Goal: Register for event/course

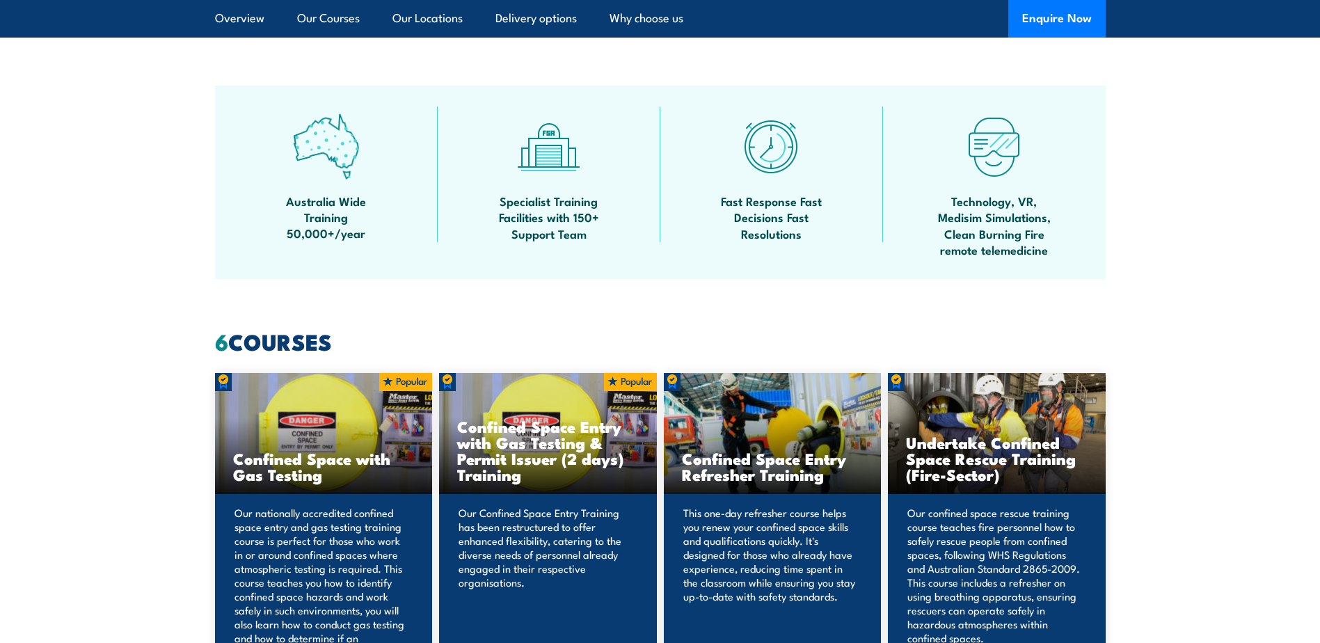
scroll to position [794, 0]
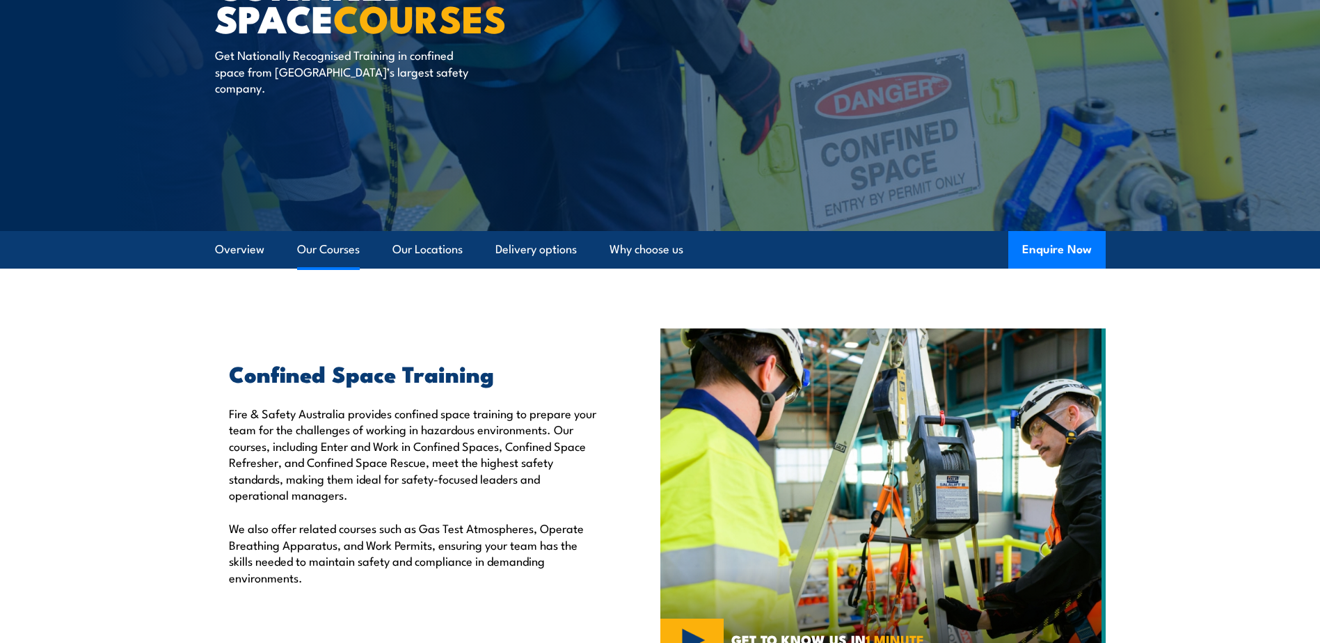
click at [335, 250] on link "Our Courses" at bounding box center [328, 249] width 63 height 37
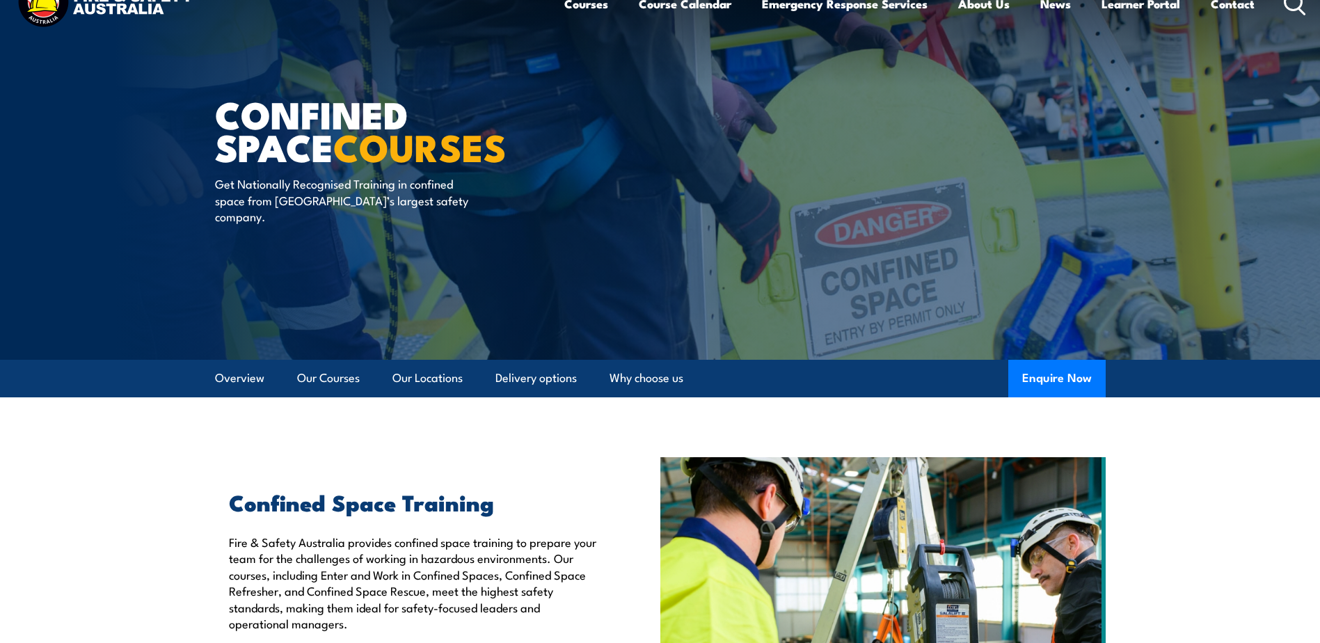
scroll to position [0, 0]
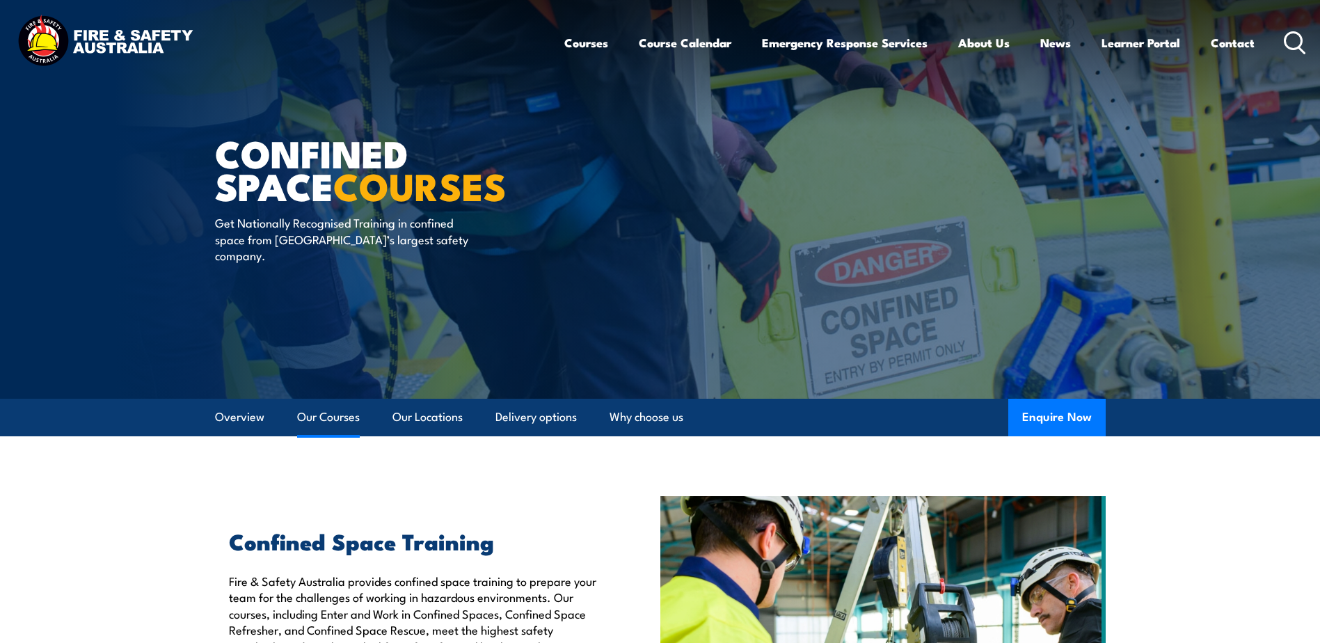
click at [345, 420] on link "Our Courses" at bounding box center [328, 417] width 63 height 37
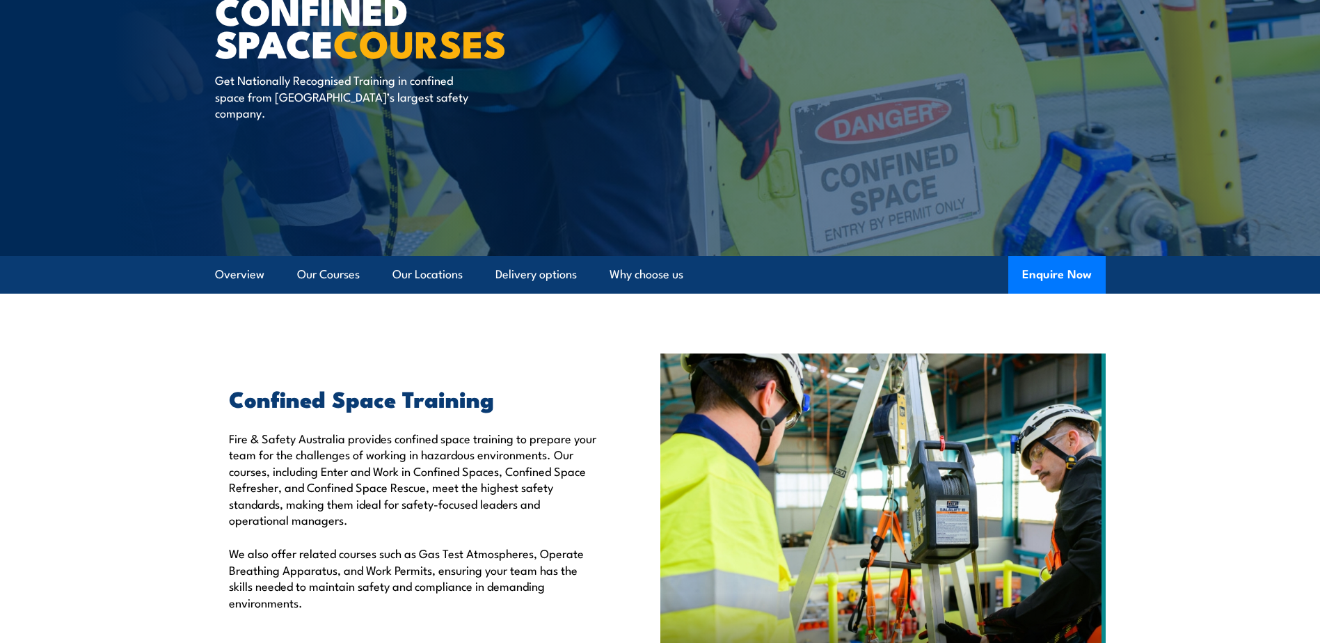
scroll to position [12, 0]
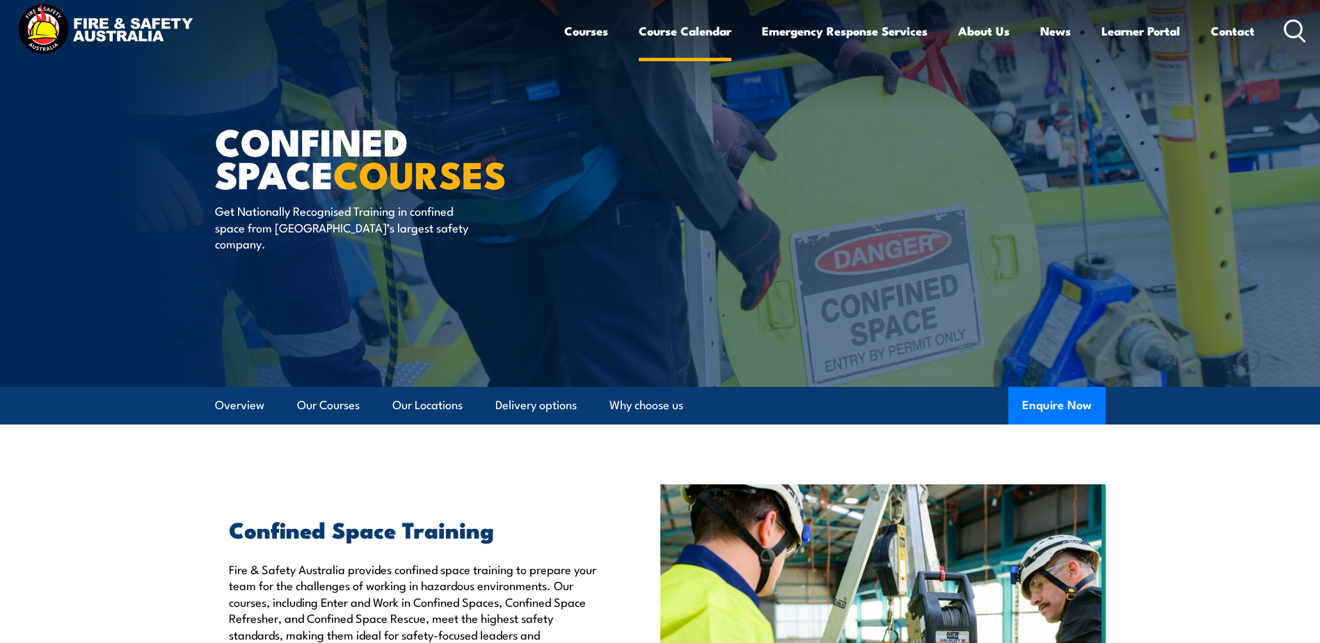
click at [694, 35] on link "Course Calendar" at bounding box center [685, 31] width 93 height 37
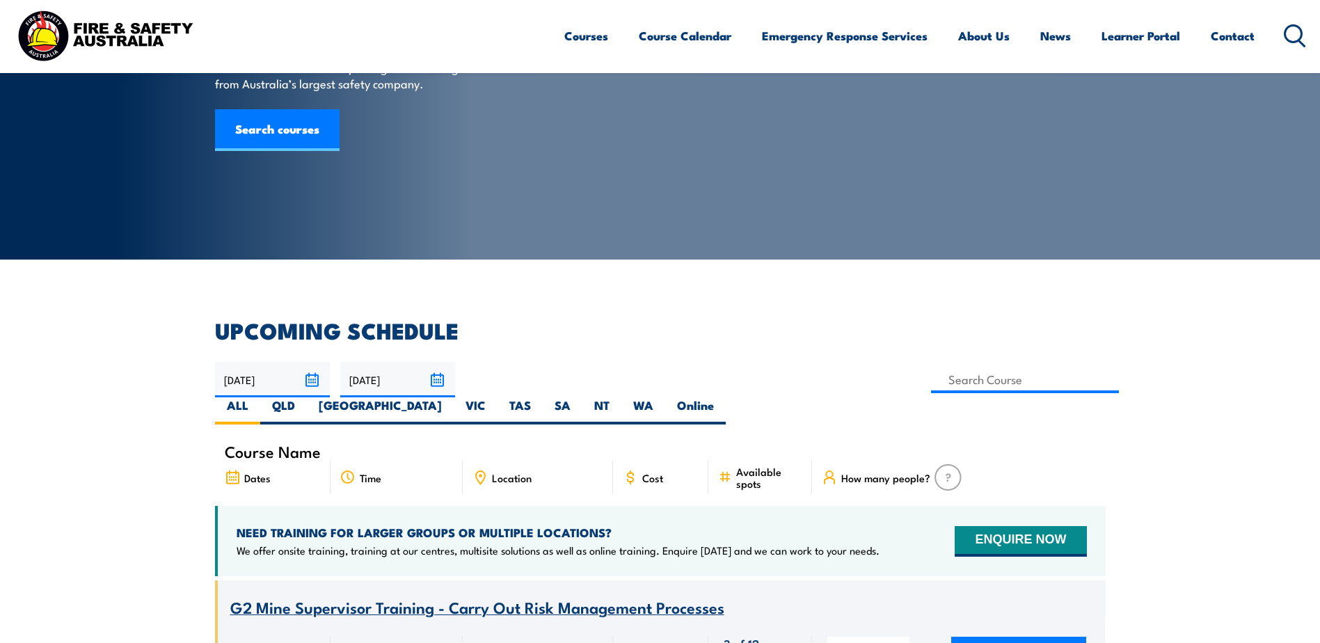
click at [301, 383] on input "27/08/2025" at bounding box center [272, 379] width 115 height 35
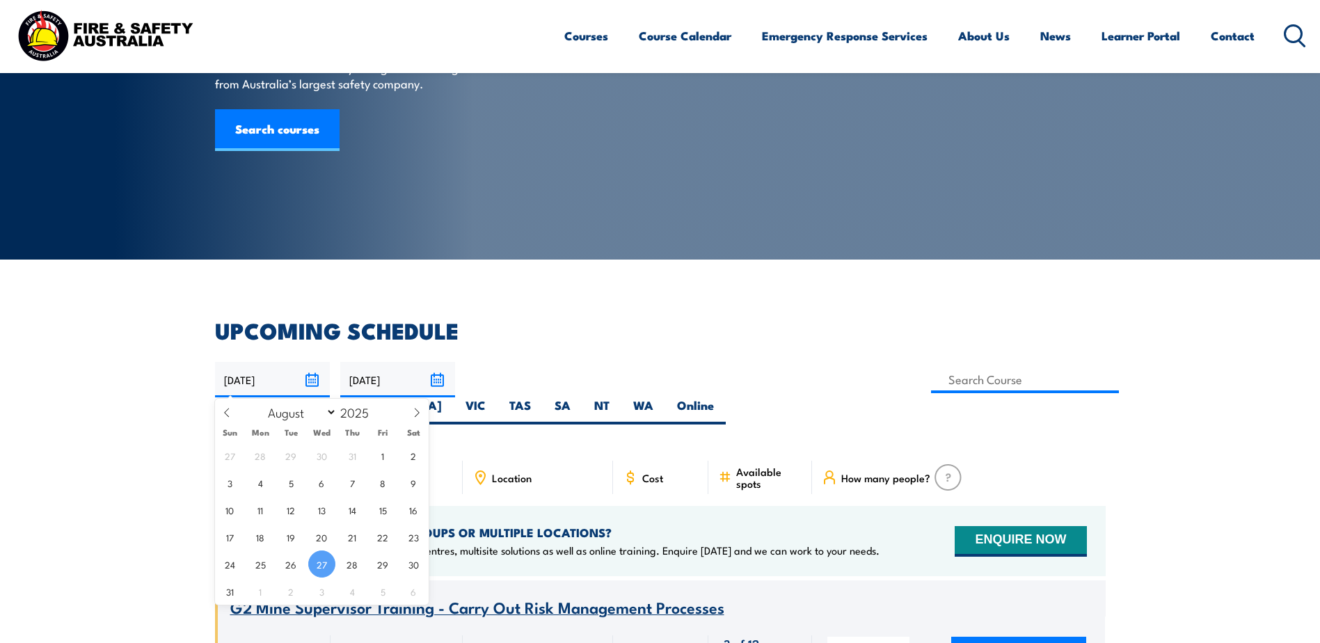
scroll to position [139, 0]
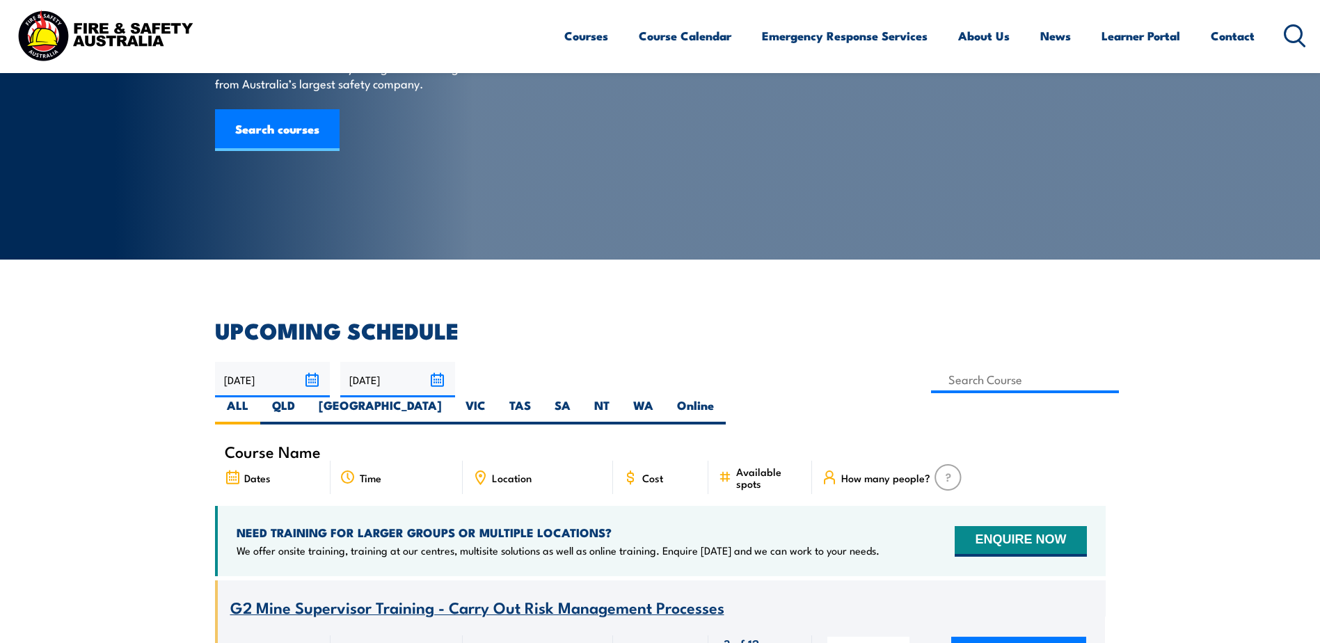
click at [497, 397] on label "VIC" at bounding box center [476, 410] width 44 height 27
click at [495, 397] on input "VIC" at bounding box center [490, 401] width 9 height 9
radio input "true"
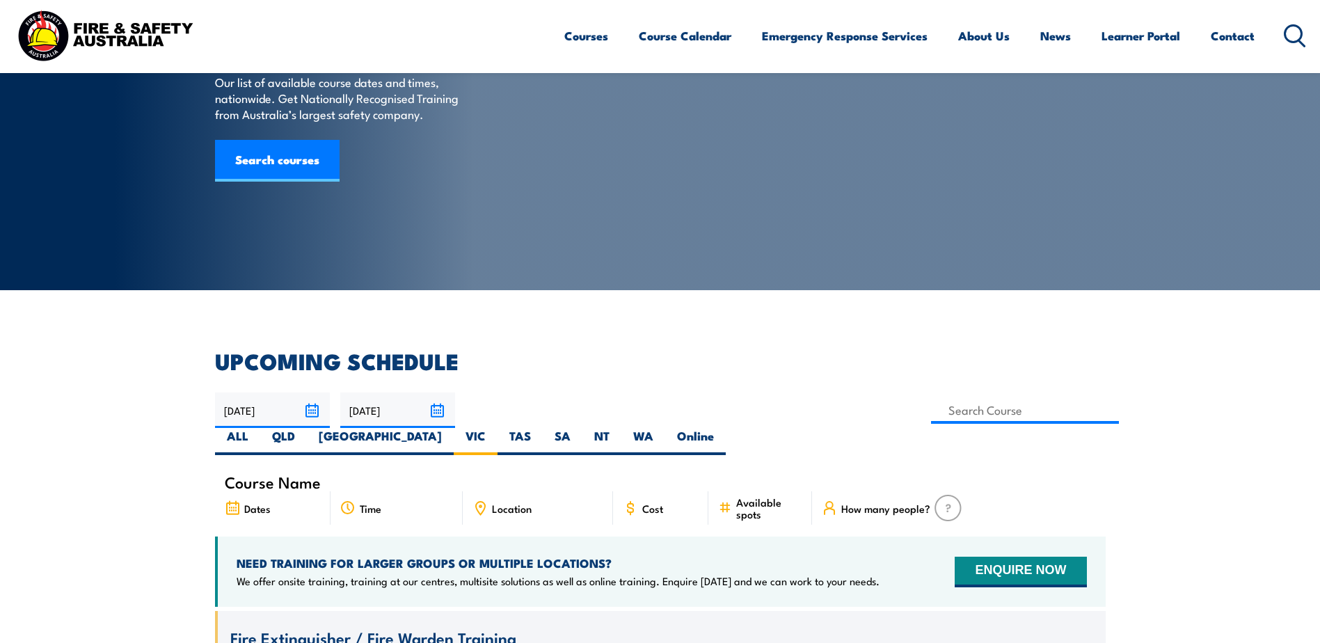
scroll to position [76, 0]
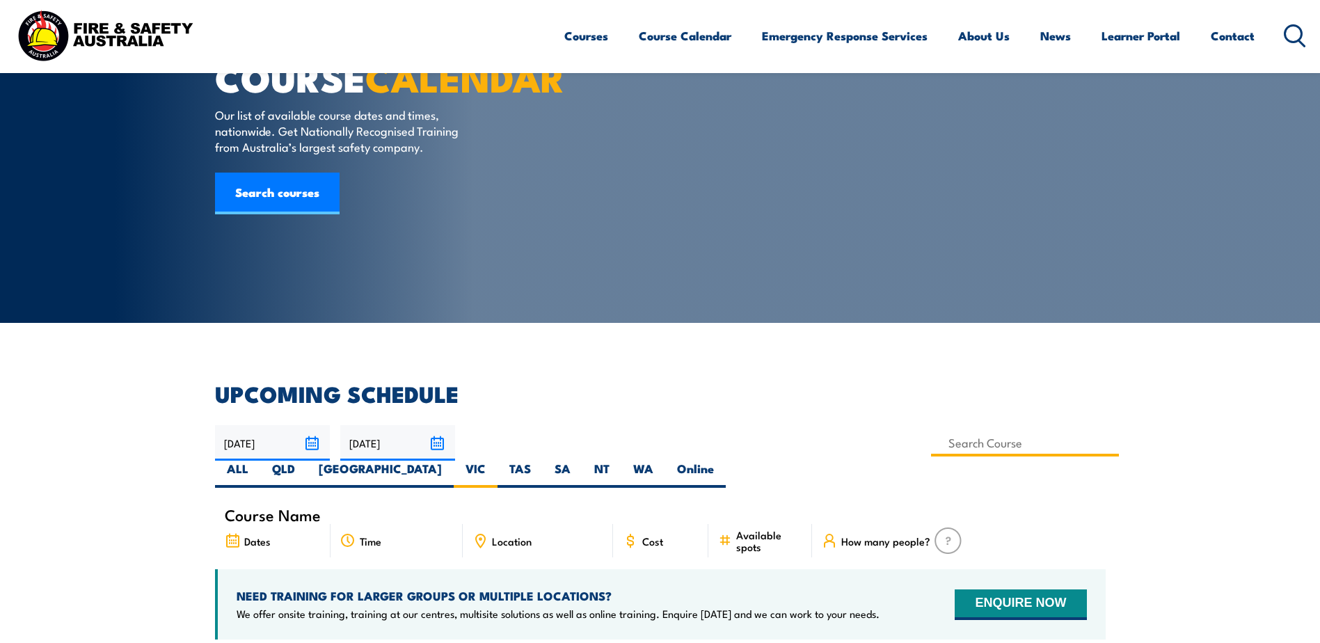
click at [931, 429] on input at bounding box center [1025, 442] width 189 height 27
type input "CPR"
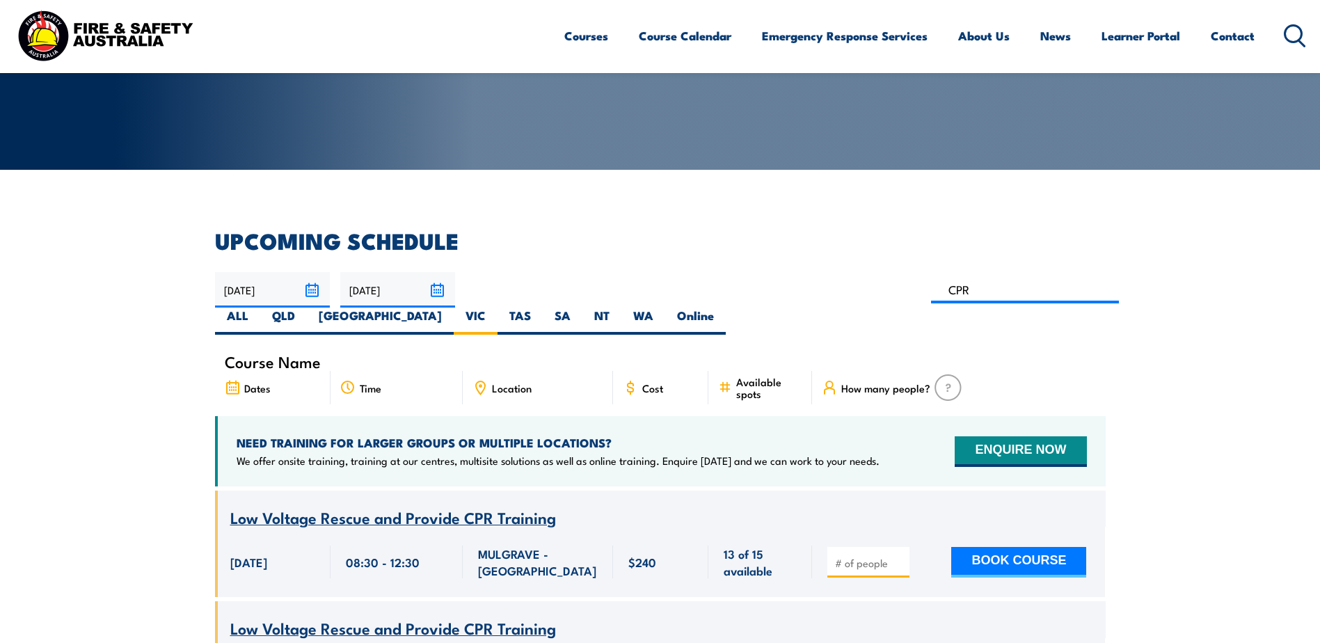
scroll to position [181, 0]
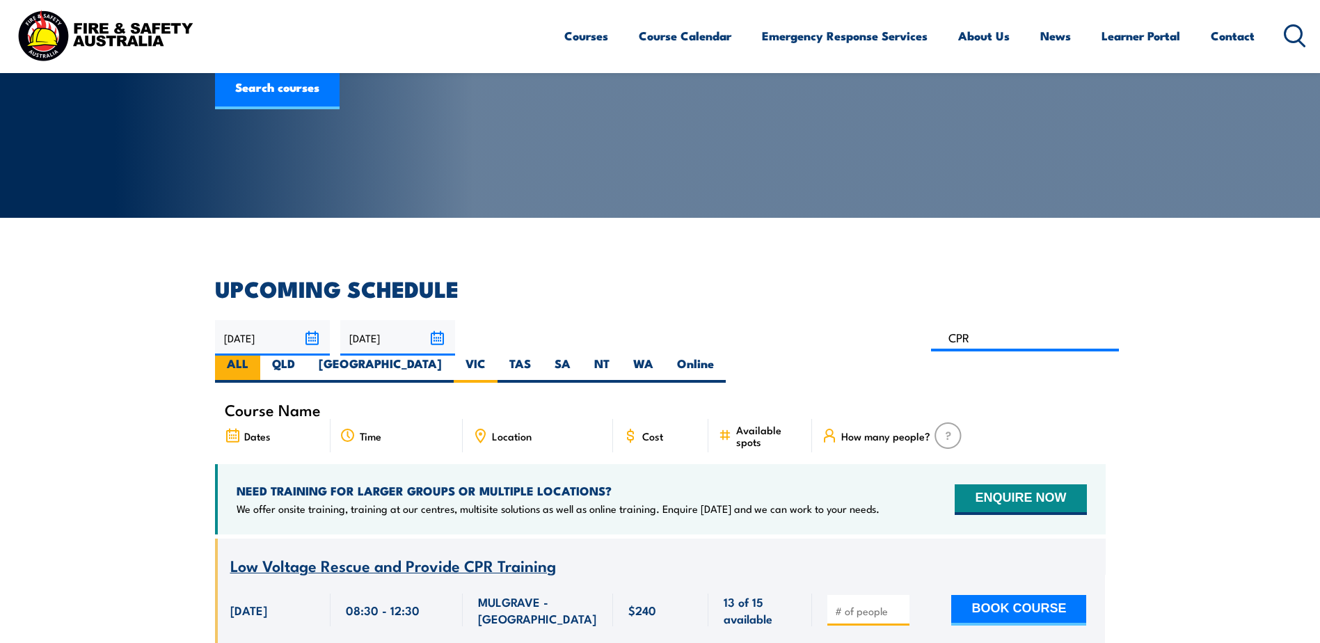
click at [260, 356] on label "ALL" at bounding box center [237, 369] width 45 height 27
click at [257, 356] on input "ALL" at bounding box center [252, 360] width 9 height 9
radio input "true"
click at [931, 335] on input at bounding box center [1025, 337] width 189 height 27
type input "cp"
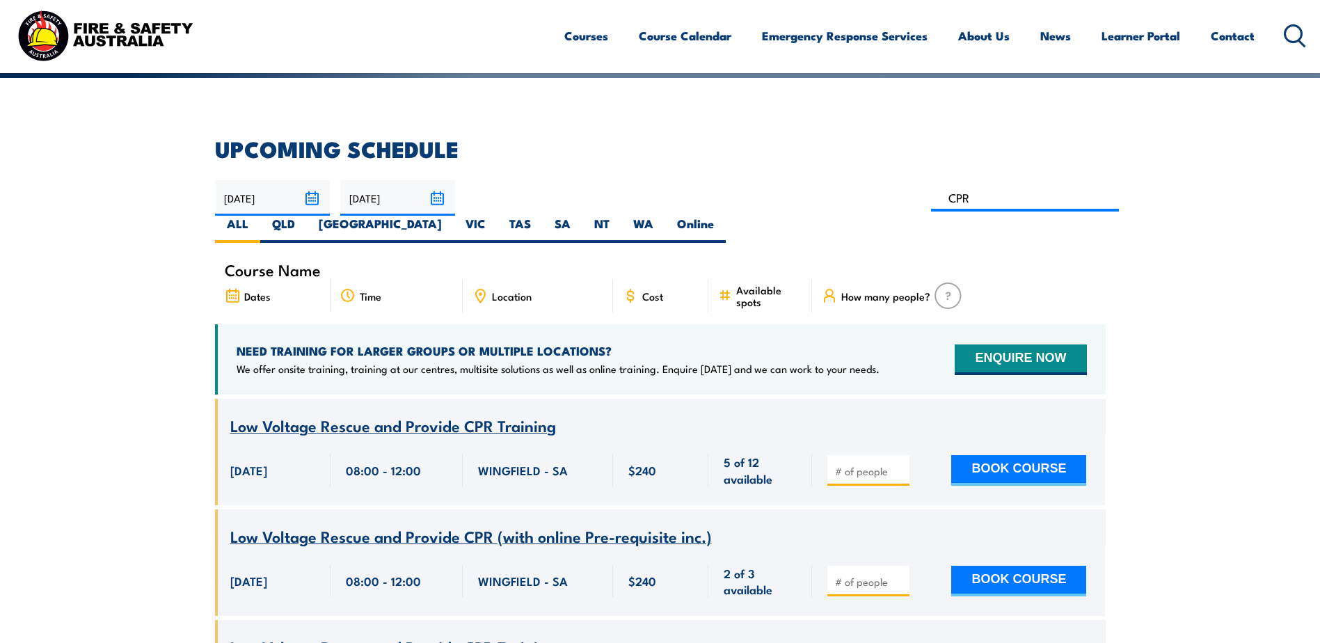
scroll to position [320, 0]
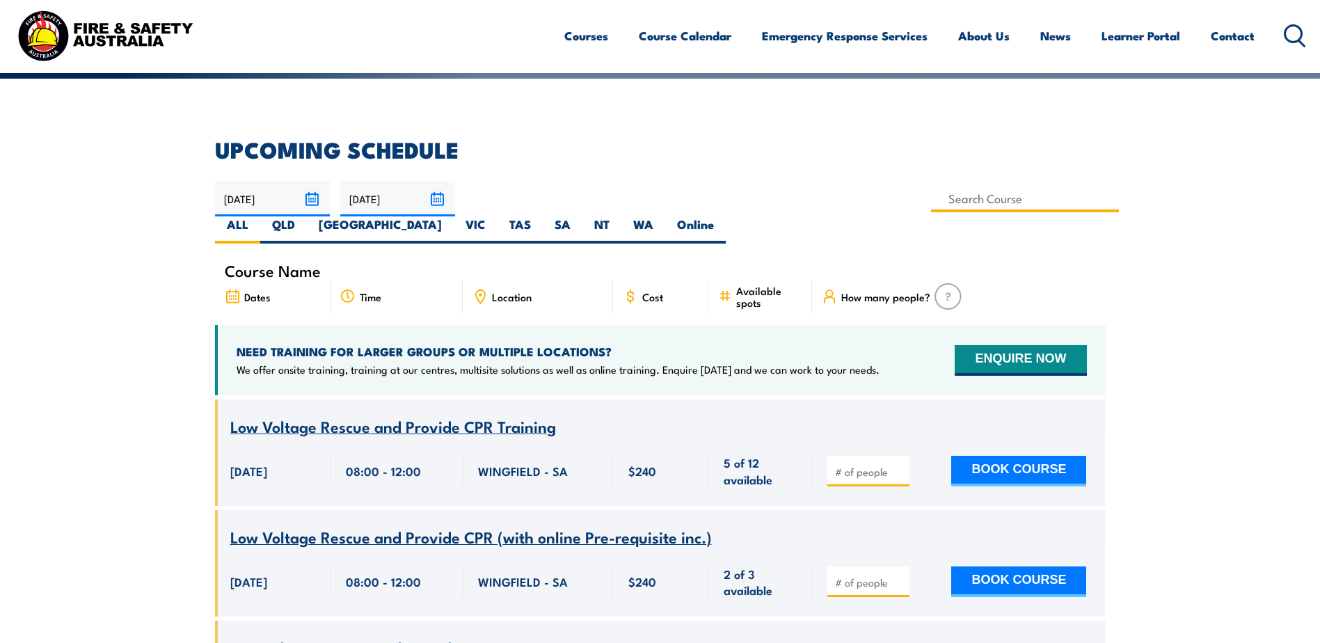
click at [931, 198] on input at bounding box center [1025, 198] width 189 height 27
type input "Provide [MEDICAL_DATA] Training inc. Pre-course Learning"
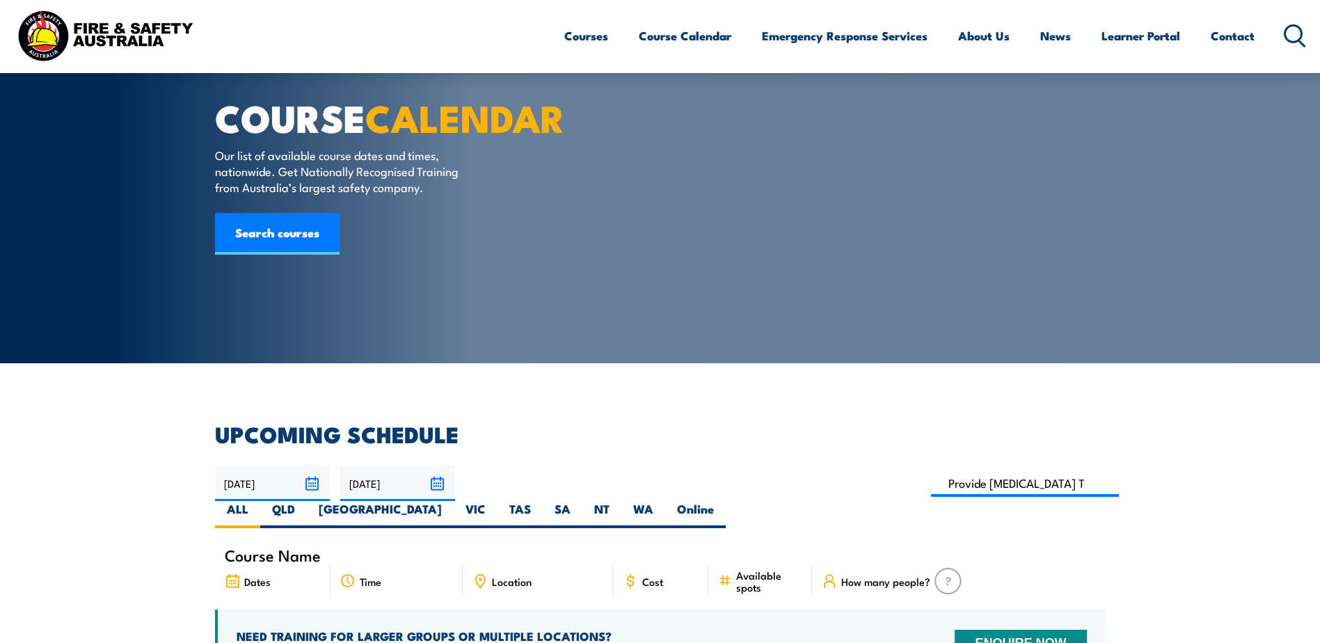
scroll to position [70, 0]
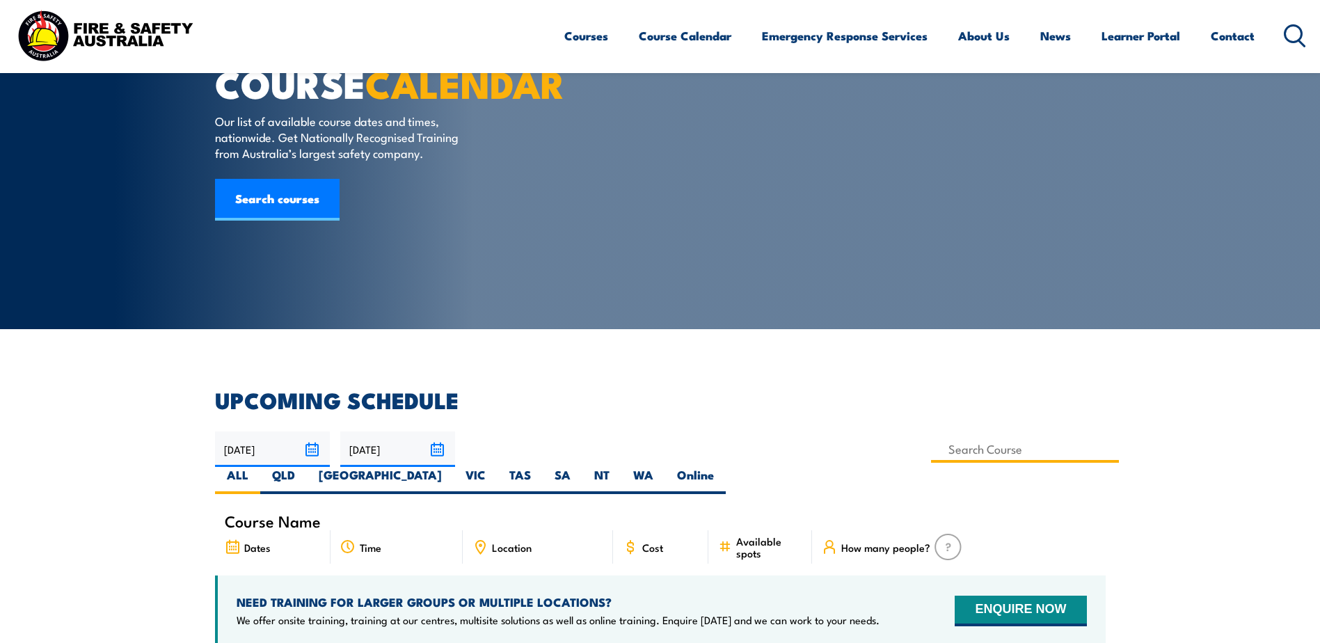
click at [931, 454] on input at bounding box center [1025, 449] width 189 height 27
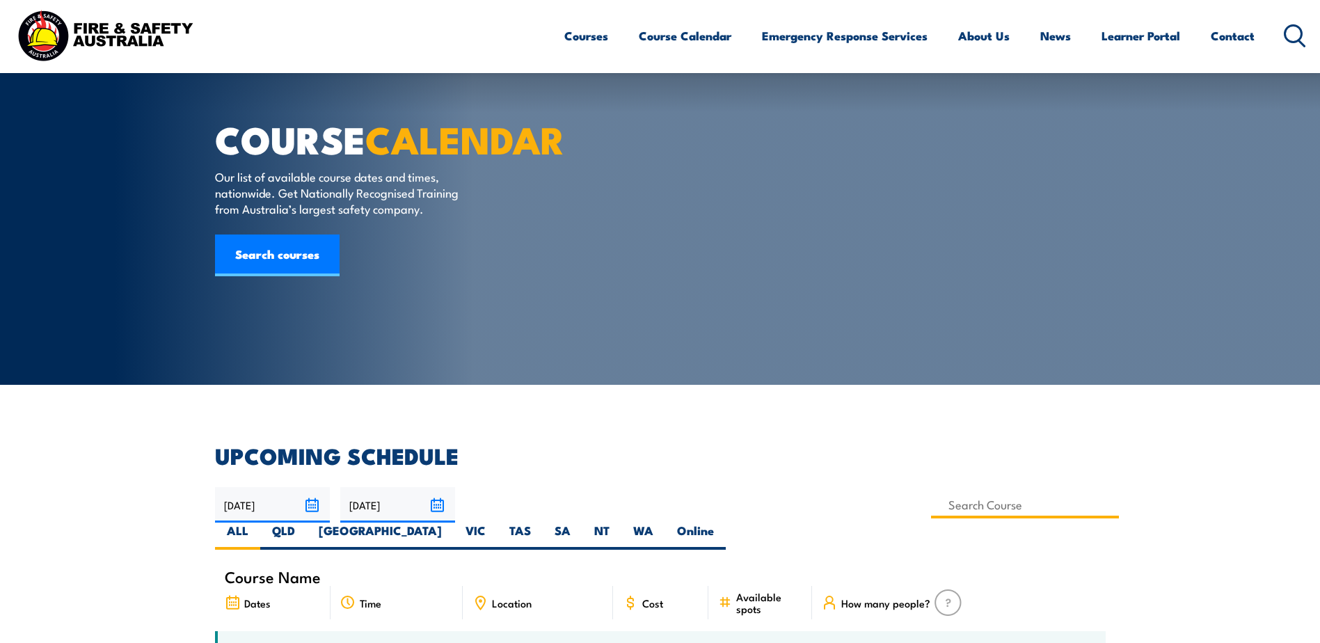
type input "Provide [MEDICAL_DATA] Training inc. Pre-course Learning"
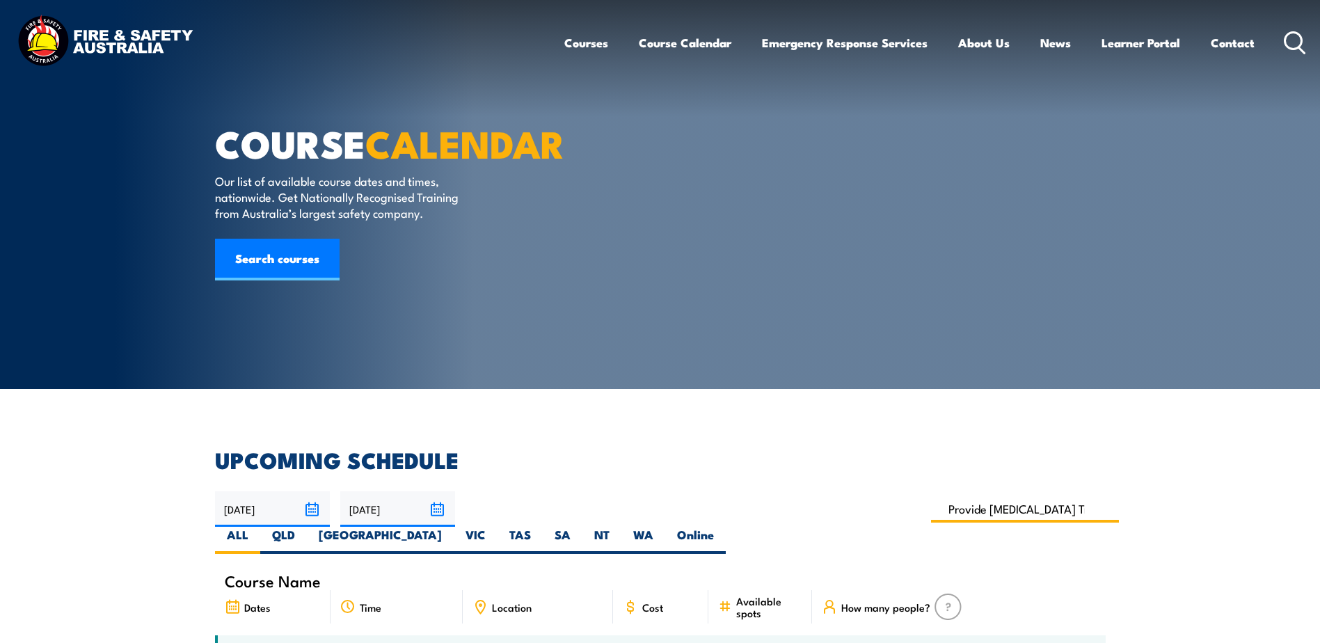
scroll to position [70, 0]
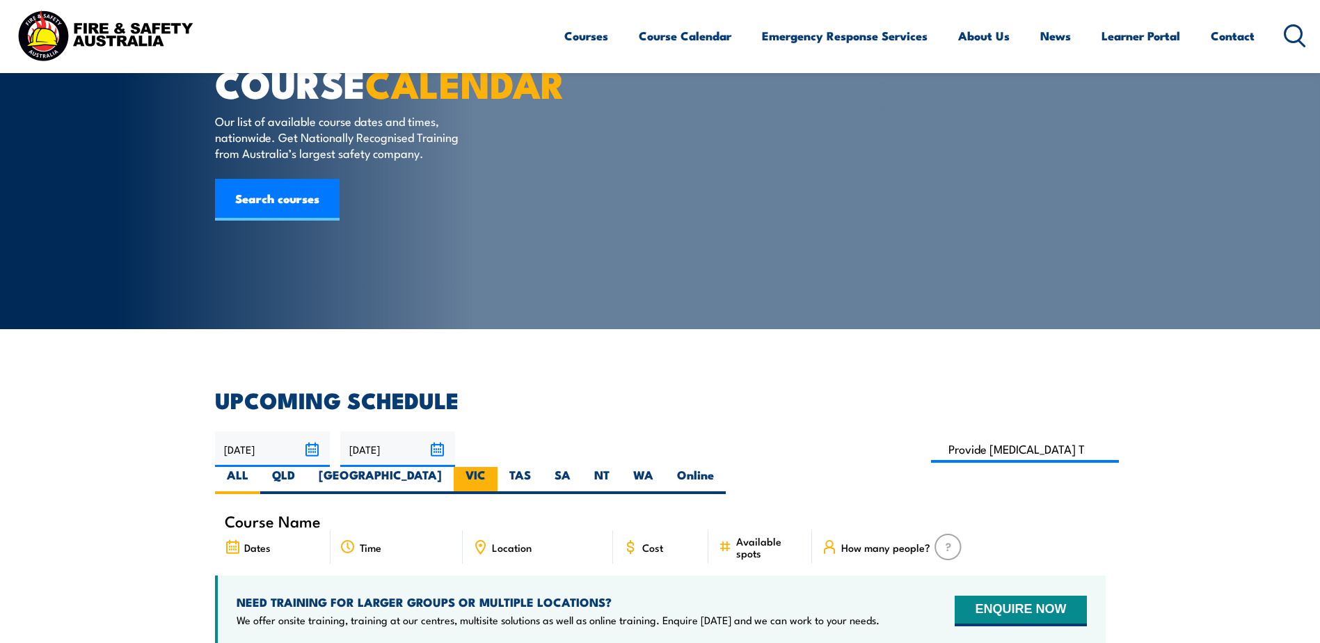
click at [497, 467] on label "VIC" at bounding box center [476, 480] width 44 height 27
click at [495, 467] on input "VIC" at bounding box center [490, 471] width 9 height 9
radio input "true"
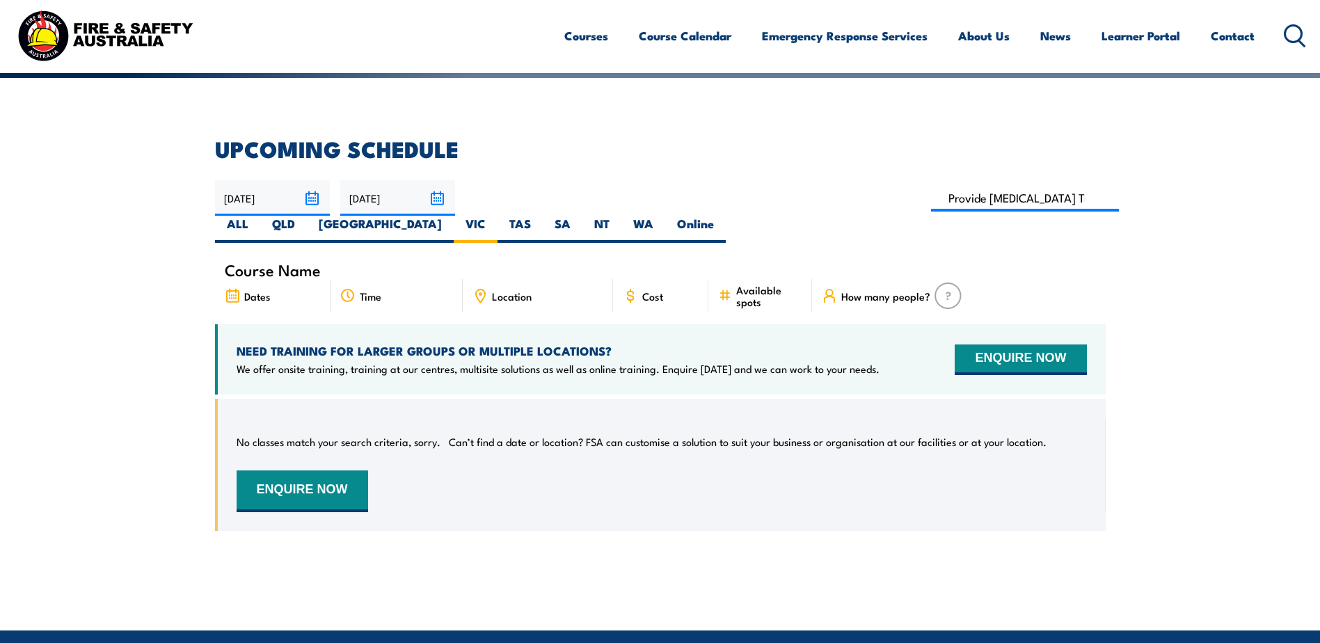
scroll to position [320, 0]
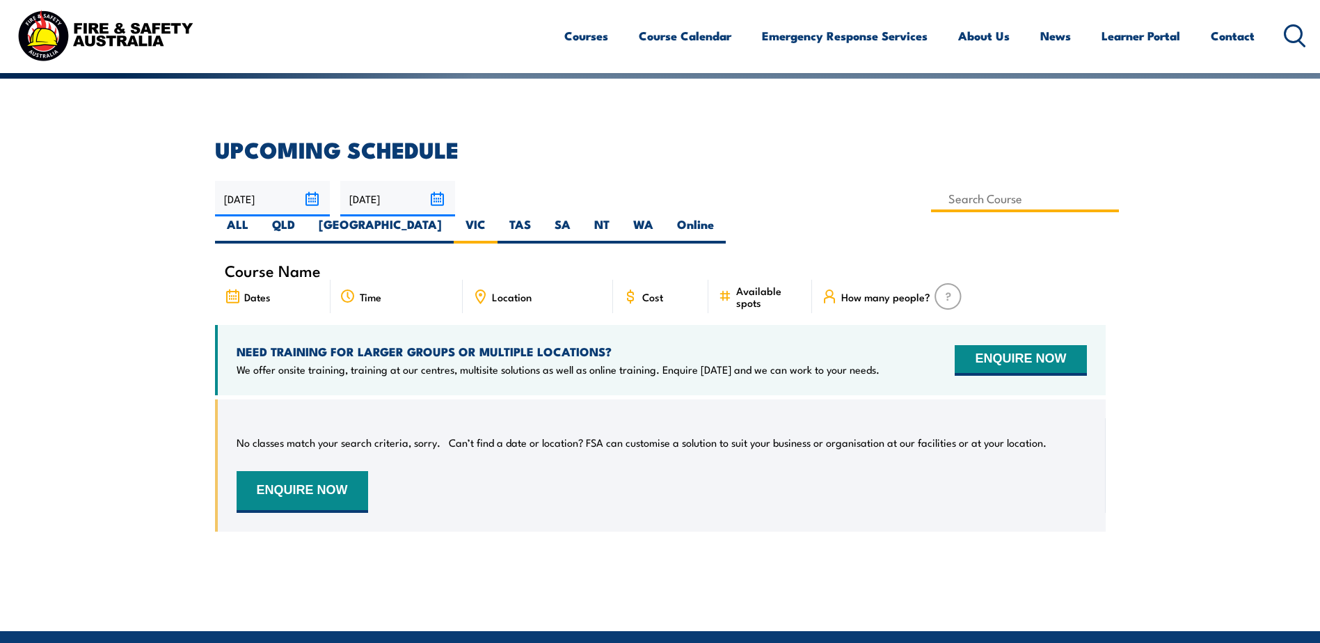
click at [931, 201] on input at bounding box center [1025, 198] width 189 height 27
type input "Provide [MEDICAL_DATA] Training inc. Pre-course Learning"
click at [994, 449] on div "No classes match your search criteria, sorry. Can’t find a date or location? FS…" at bounding box center [662, 465] width 850 height 95
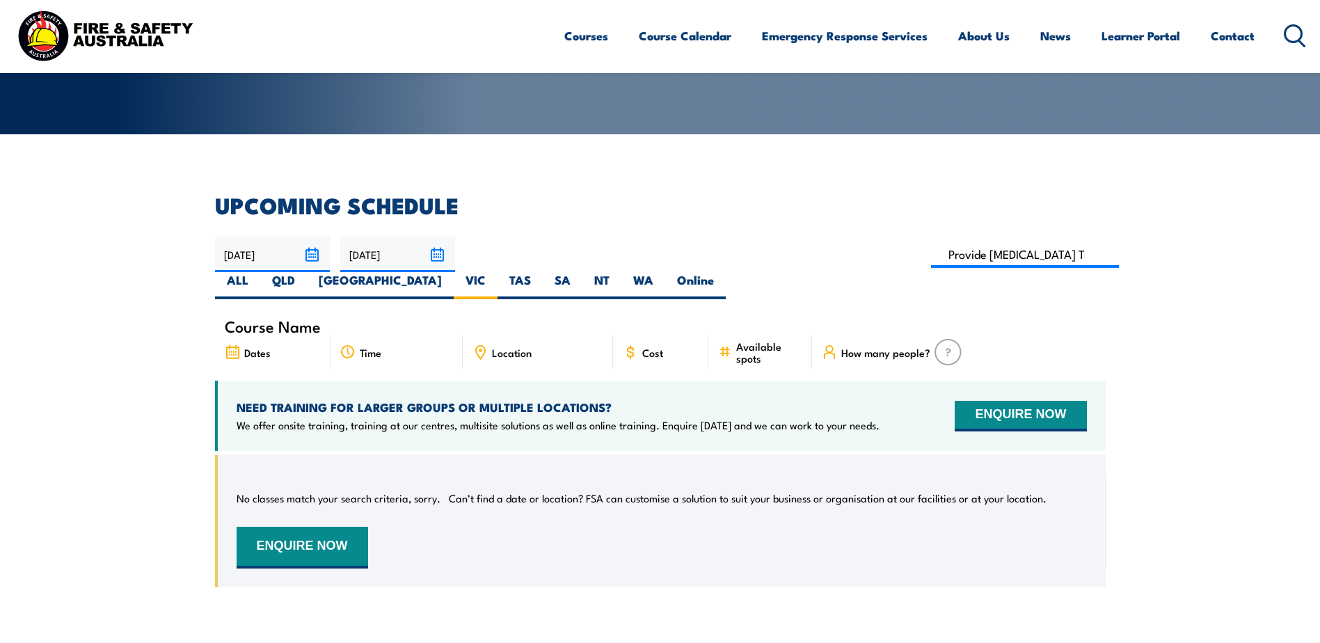
scroll to position [181, 0]
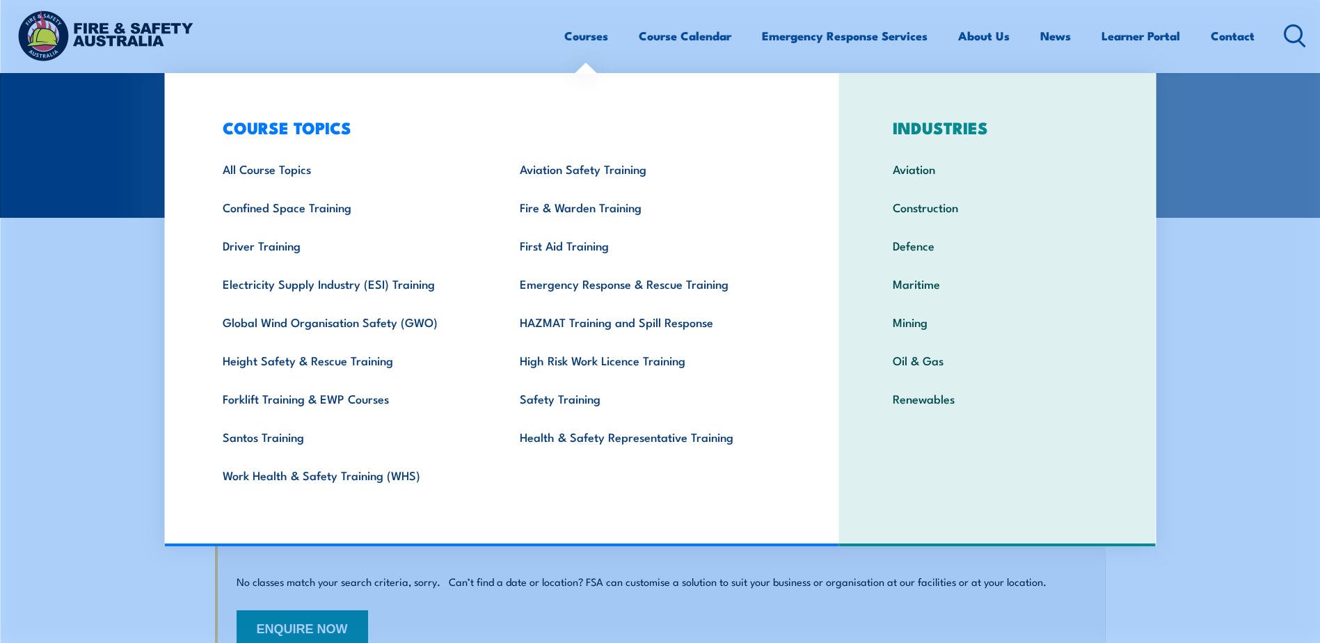
click at [598, 37] on link "Courses" at bounding box center [586, 35] width 44 height 37
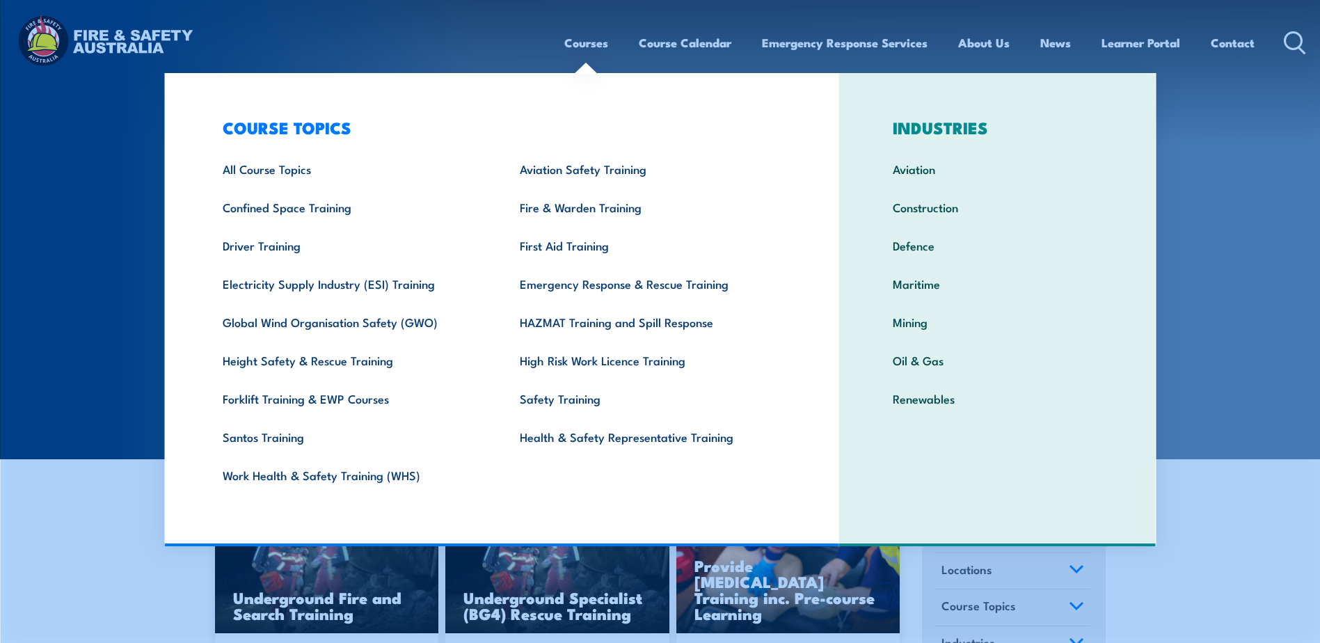
click at [579, 47] on link "Courses" at bounding box center [586, 42] width 44 height 37
click at [579, 51] on link "Courses" at bounding box center [586, 42] width 44 height 37
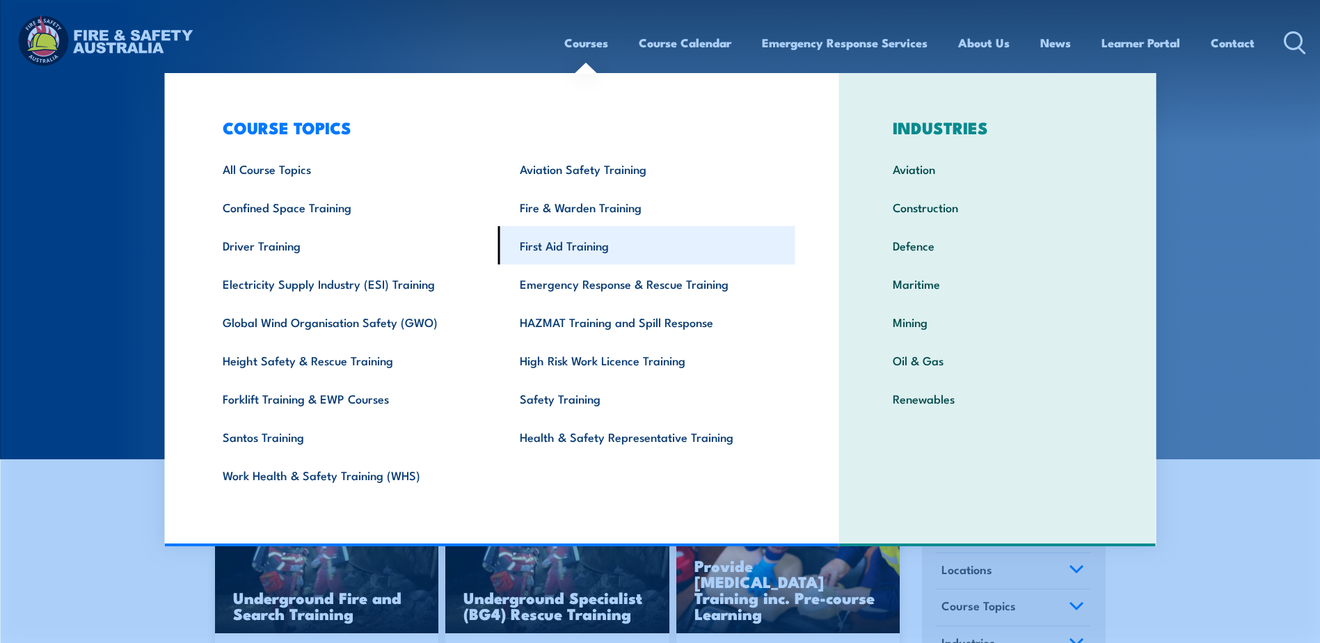
click at [561, 244] on link "First Aid Training" at bounding box center [646, 245] width 297 height 38
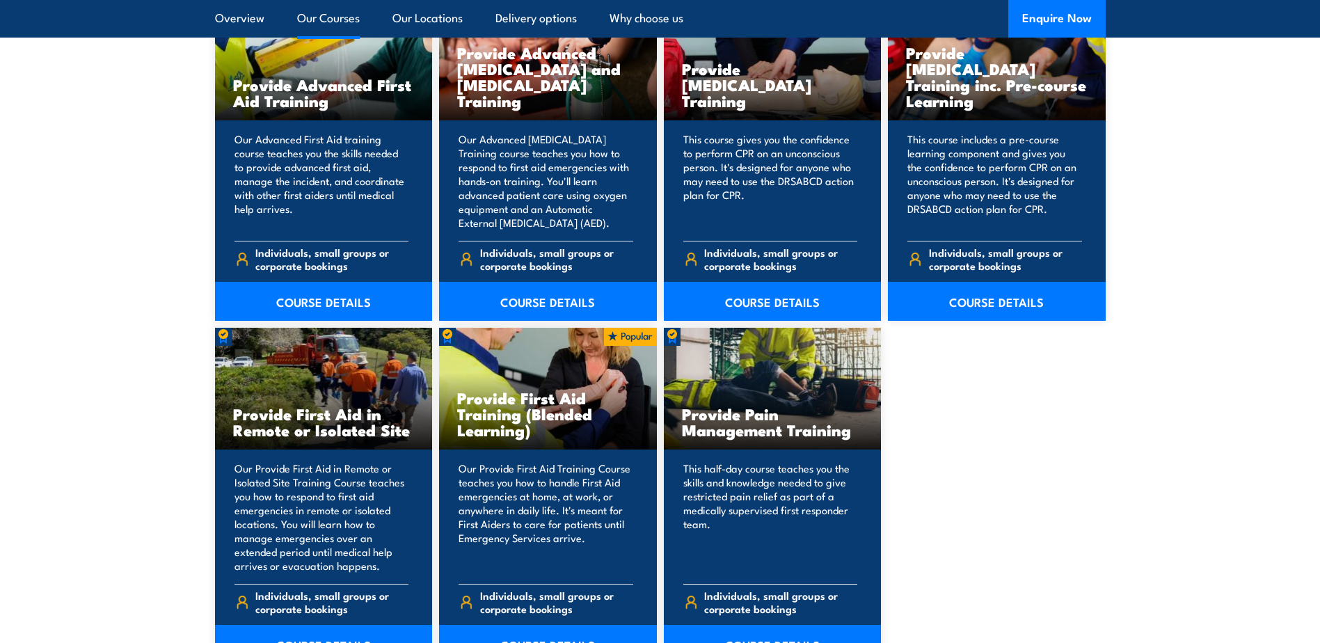
scroll to position [1809, 0]
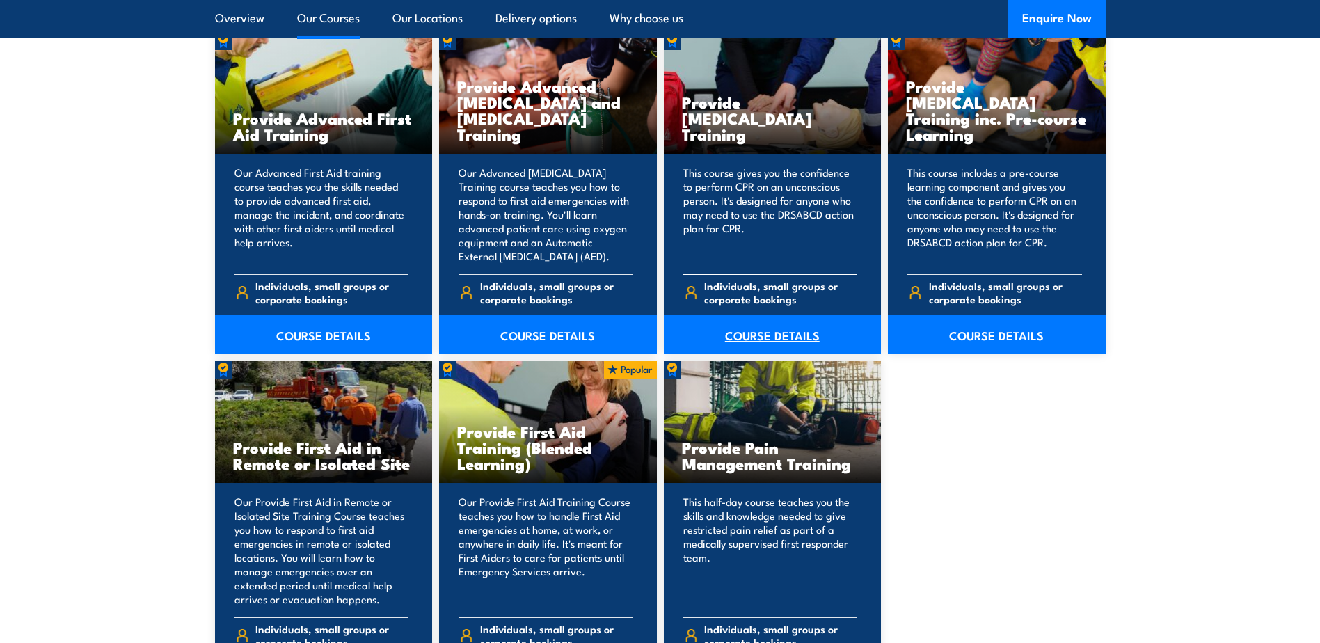
click at [786, 340] on link "COURSE DETAILS" at bounding box center [773, 334] width 218 height 39
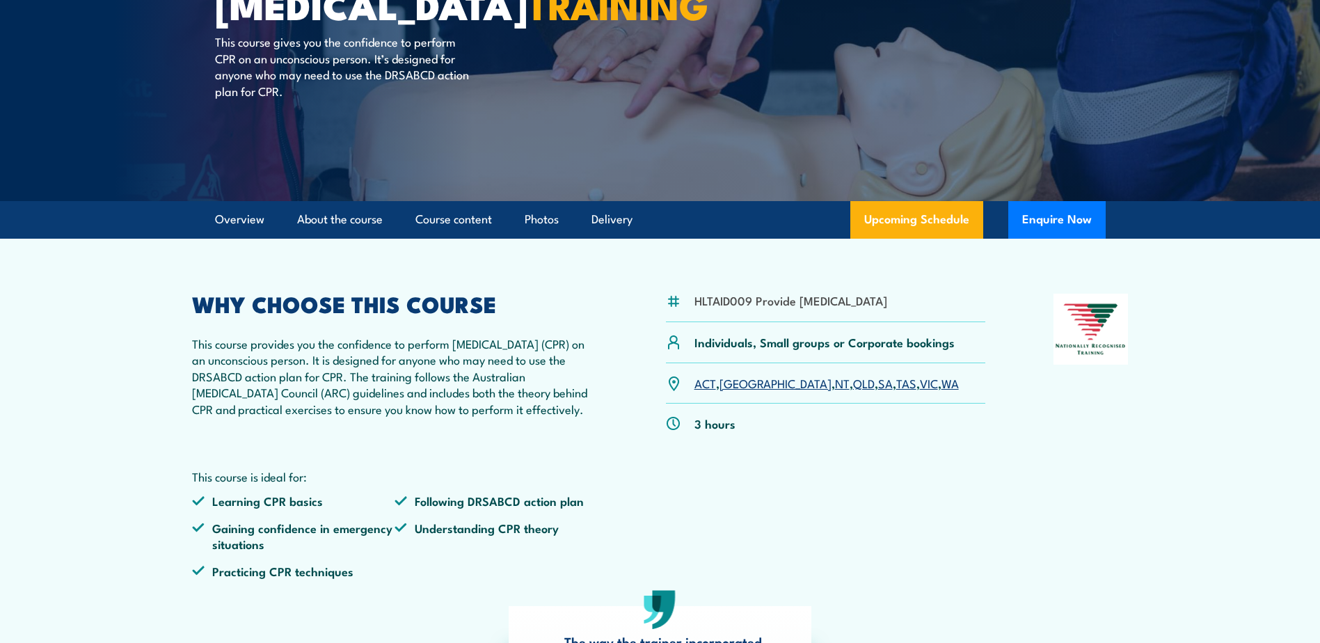
scroll to position [209, 0]
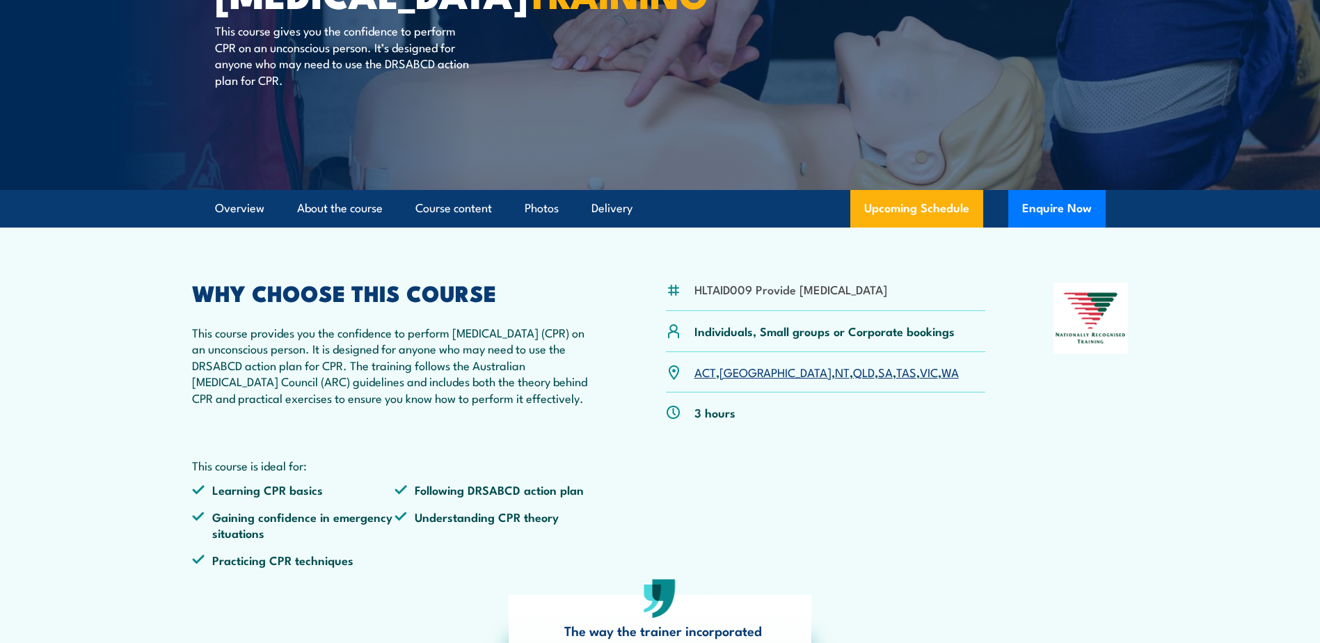
click at [920, 380] on link "VIC" at bounding box center [929, 371] width 18 height 17
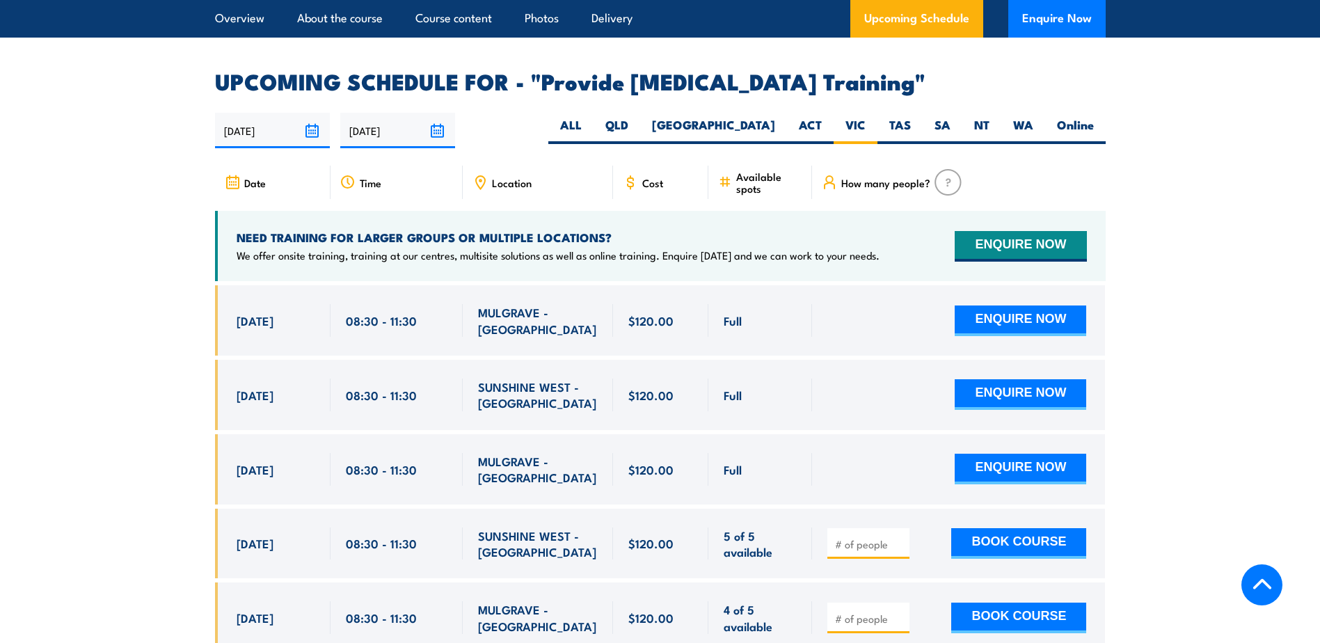
scroll to position [2427, 0]
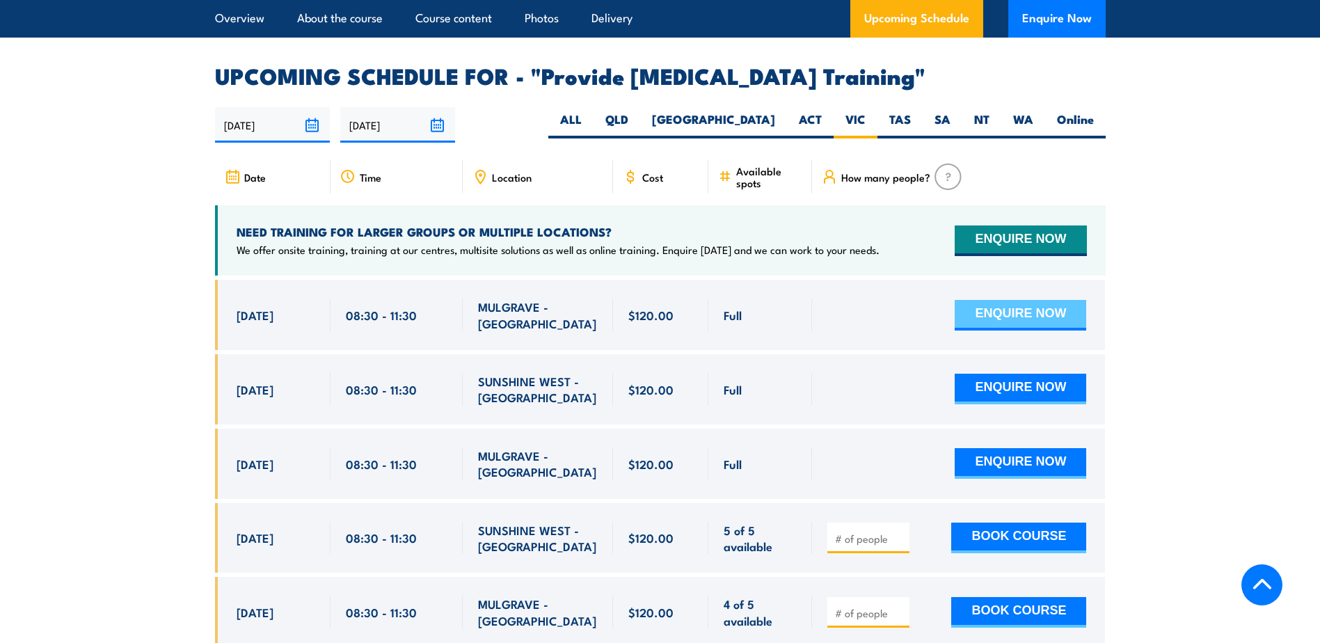
click at [1035, 318] on button "ENQUIRE NOW" at bounding box center [1020, 315] width 131 height 31
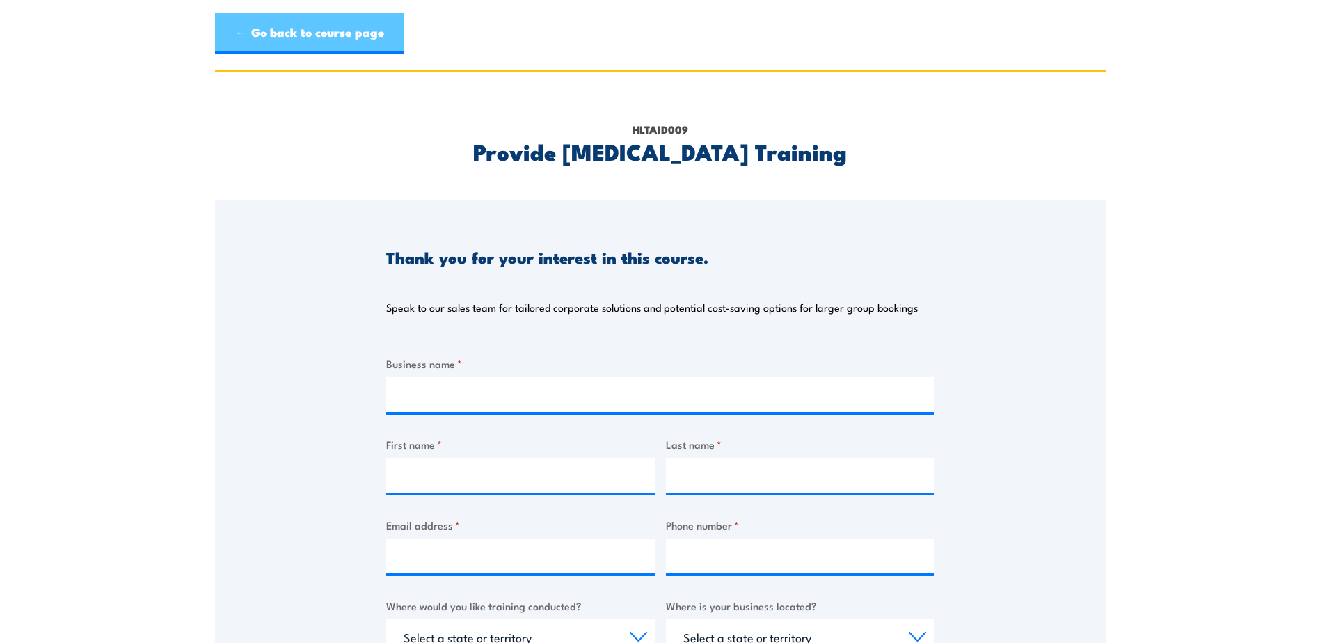
click at [227, 36] on link "← Go back to course page" at bounding box center [309, 34] width 189 height 42
click at [235, 31] on link "← Go back to course page" at bounding box center [309, 34] width 189 height 42
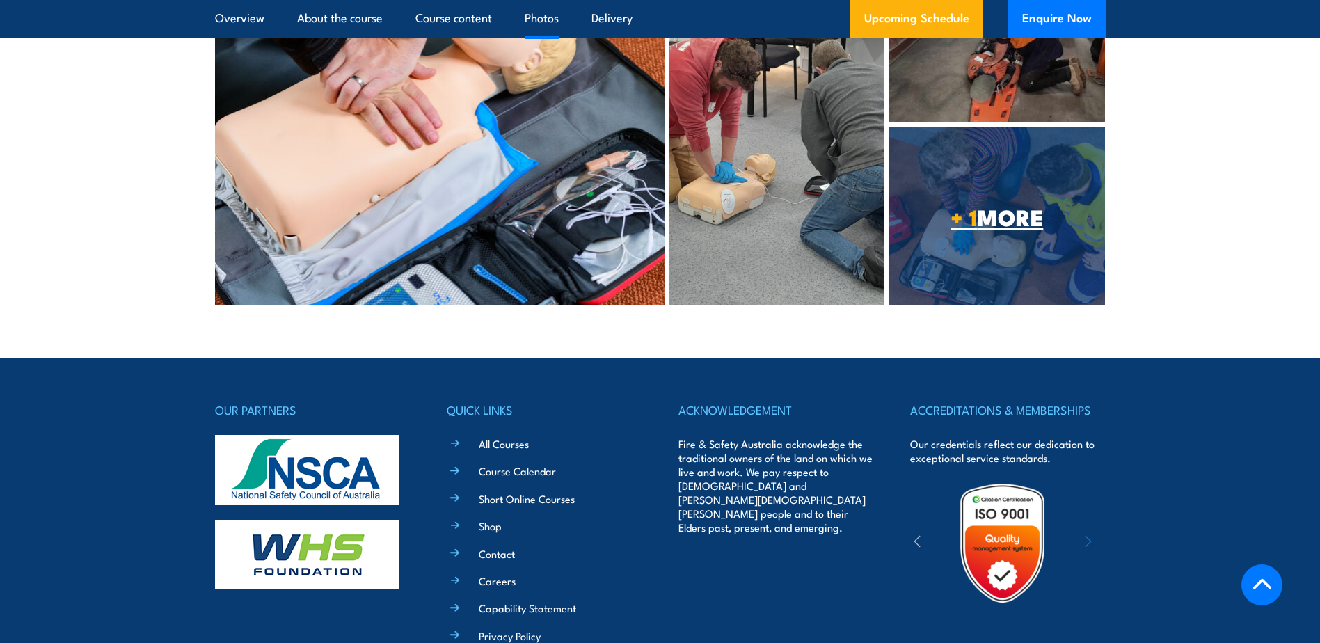
scroll to position [5290, 0]
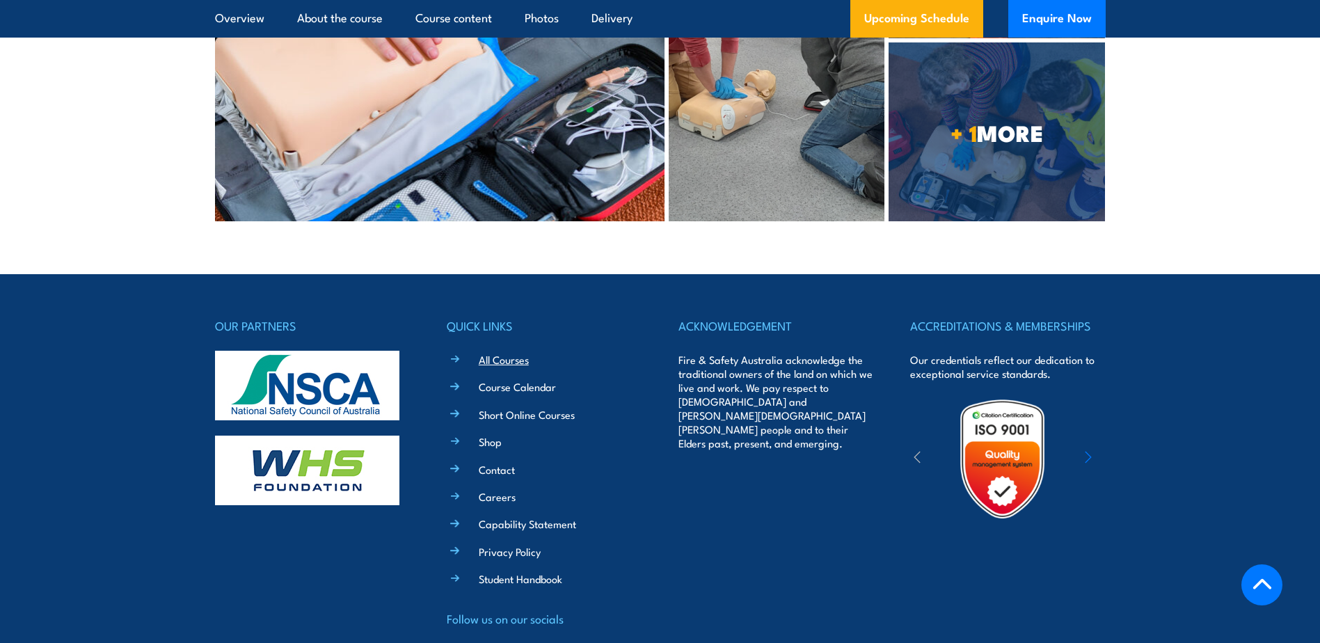
click at [498, 352] on link "All Courses" at bounding box center [504, 359] width 50 height 15
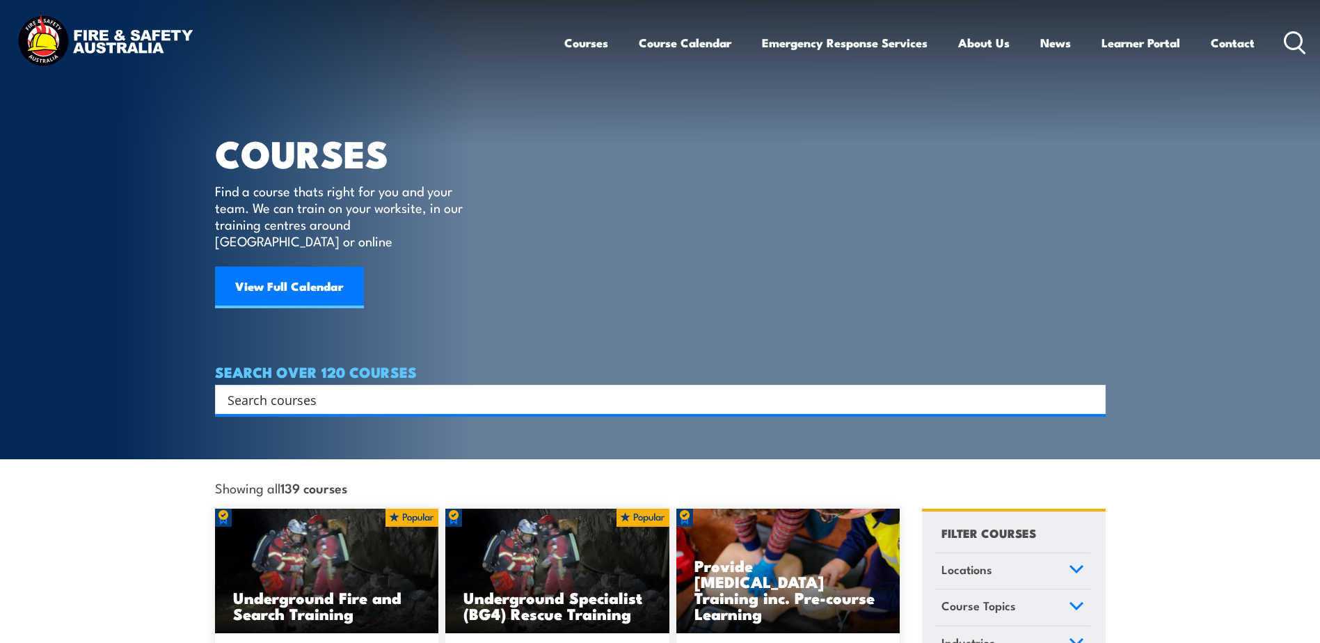
click at [413, 394] on div "Search" at bounding box center [660, 399] width 891 height 29
click at [413, 389] on input "Search input" at bounding box center [651, 399] width 847 height 21
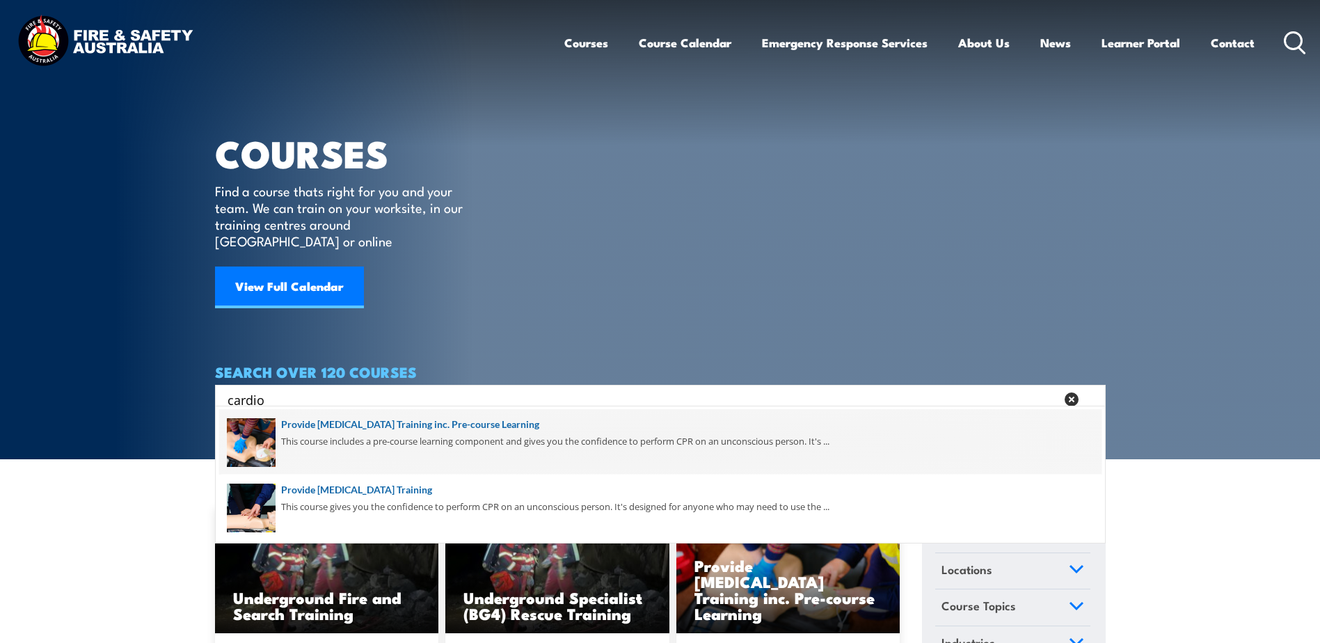
type input "cardio"
click at [383, 428] on span at bounding box center [660, 441] width 882 height 65
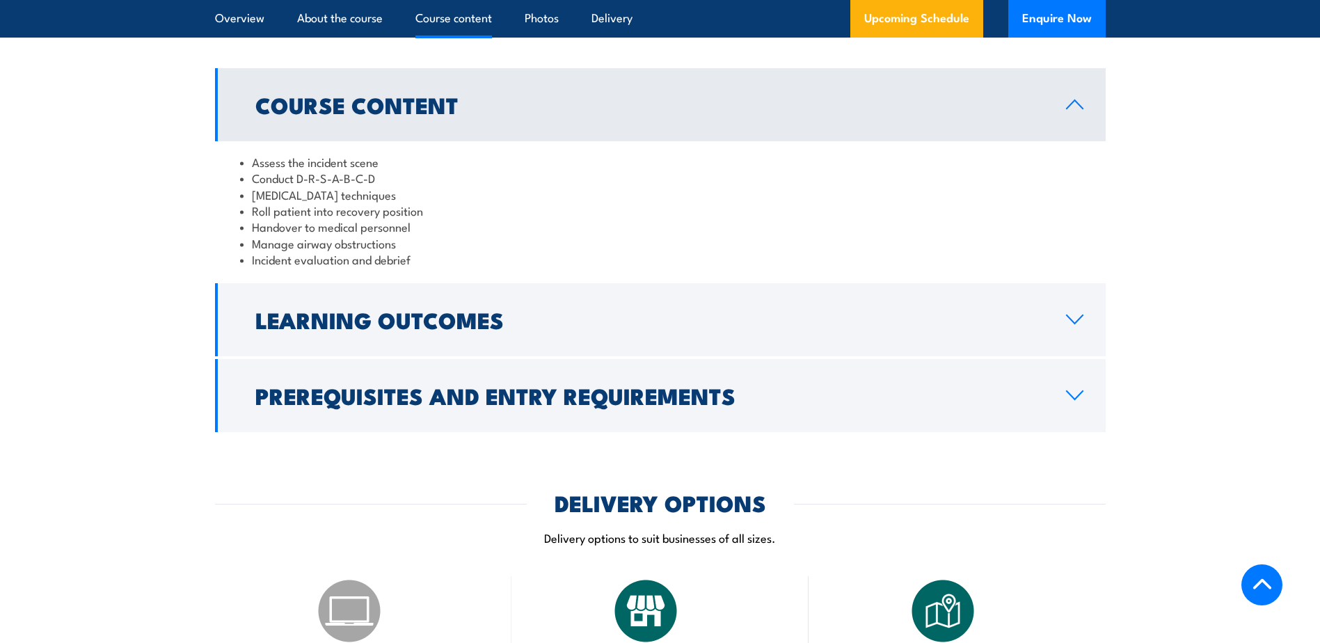
scroll to position [1461, 0]
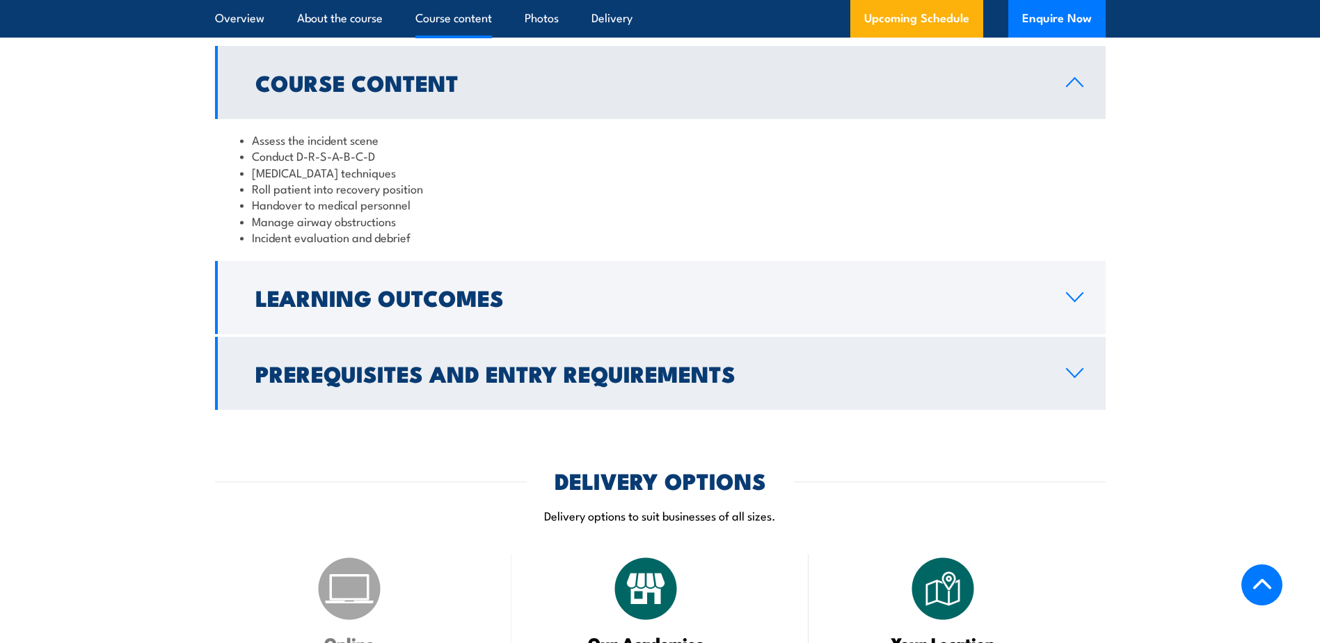
click at [380, 383] on h2 "Prerequisites and Entry Requirements" at bounding box center [649, 372] width 788 height 19
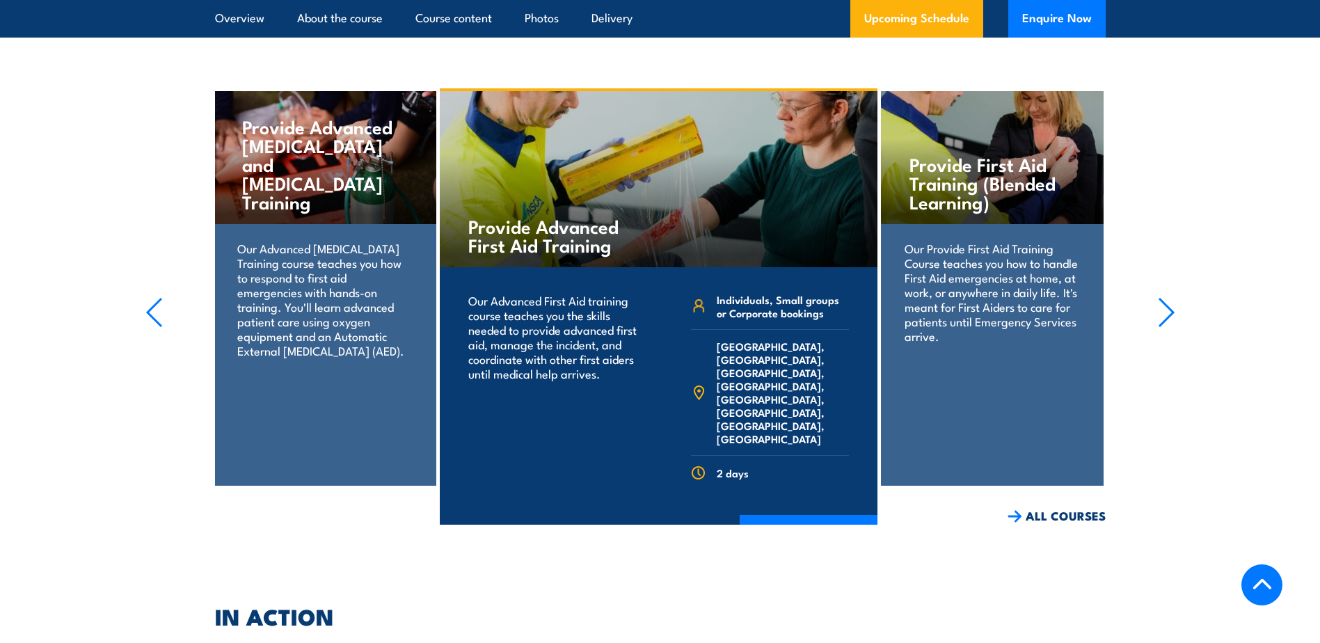
scroll to position [4592, 0]
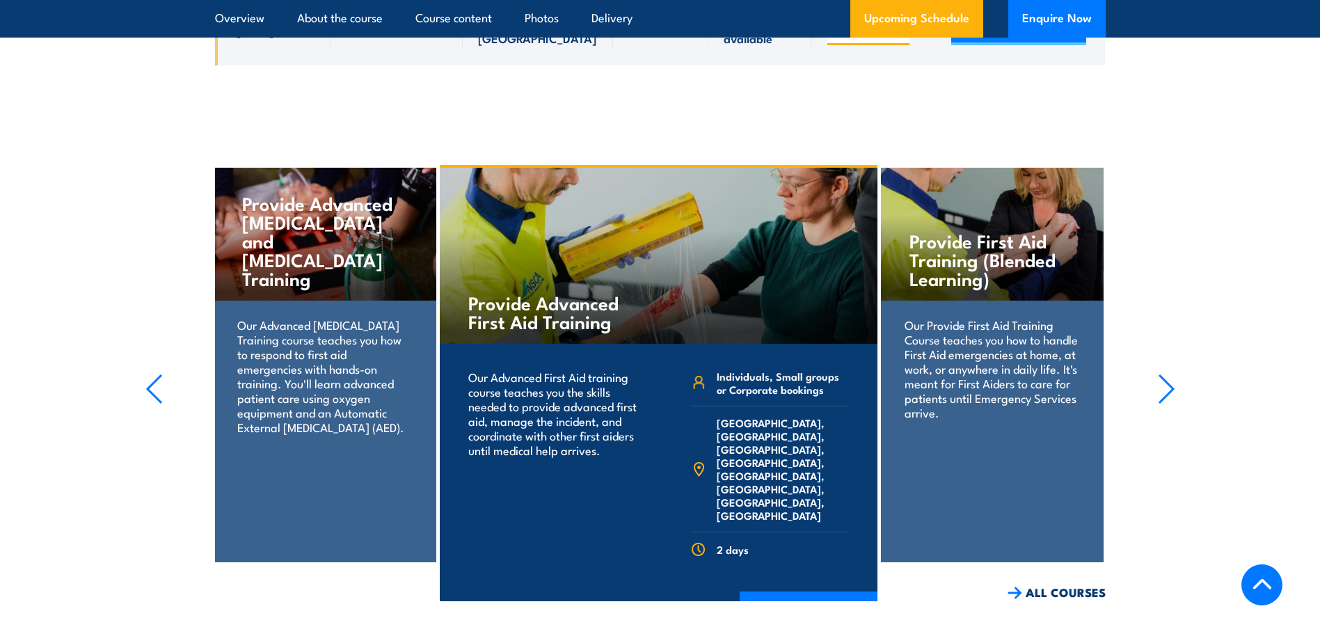
click at [956, 271] on h4 "Provide First Aid Training (Blended Learning)" at bounding box center [991, 259] width 165 height 56
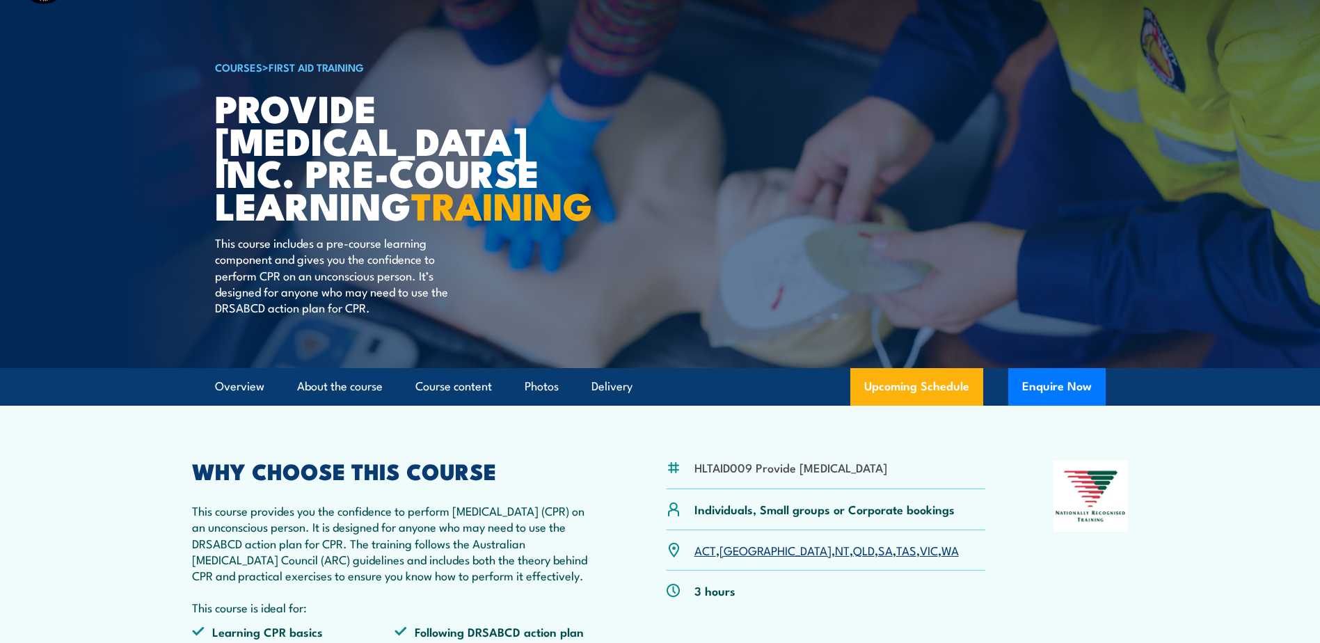
scroll to position [139, 0]
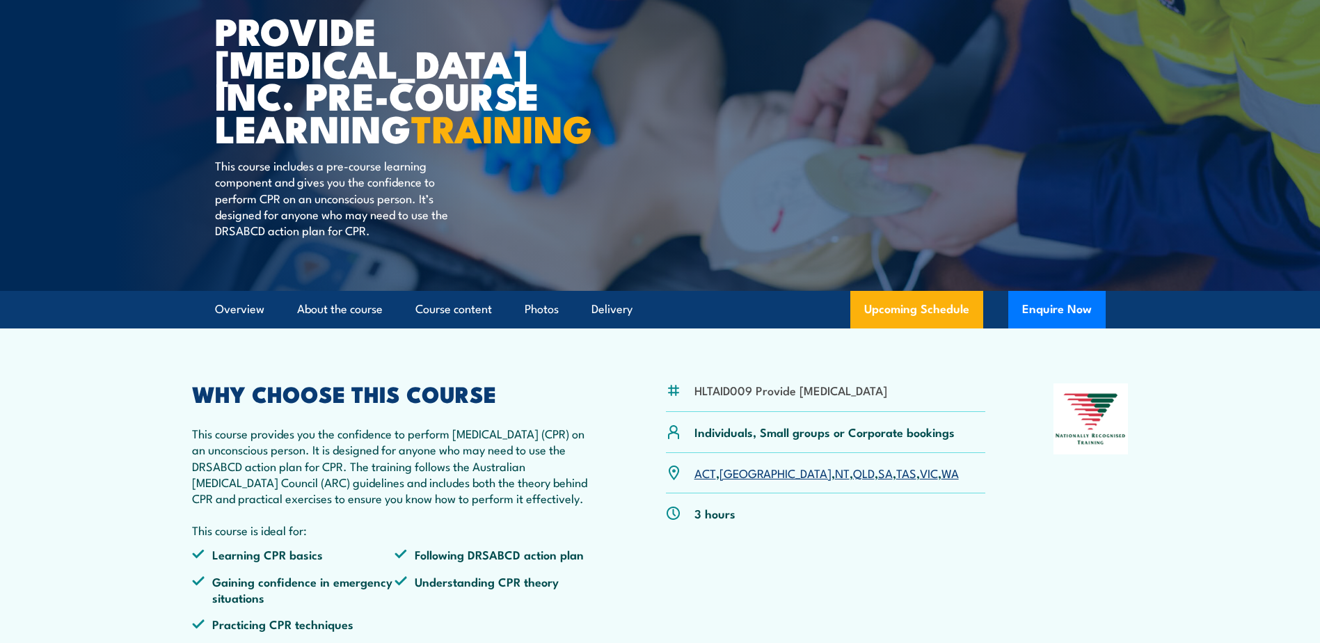
click at [920, 481] on link "VIC" at bounding box center [929, 472] width 18 height 17
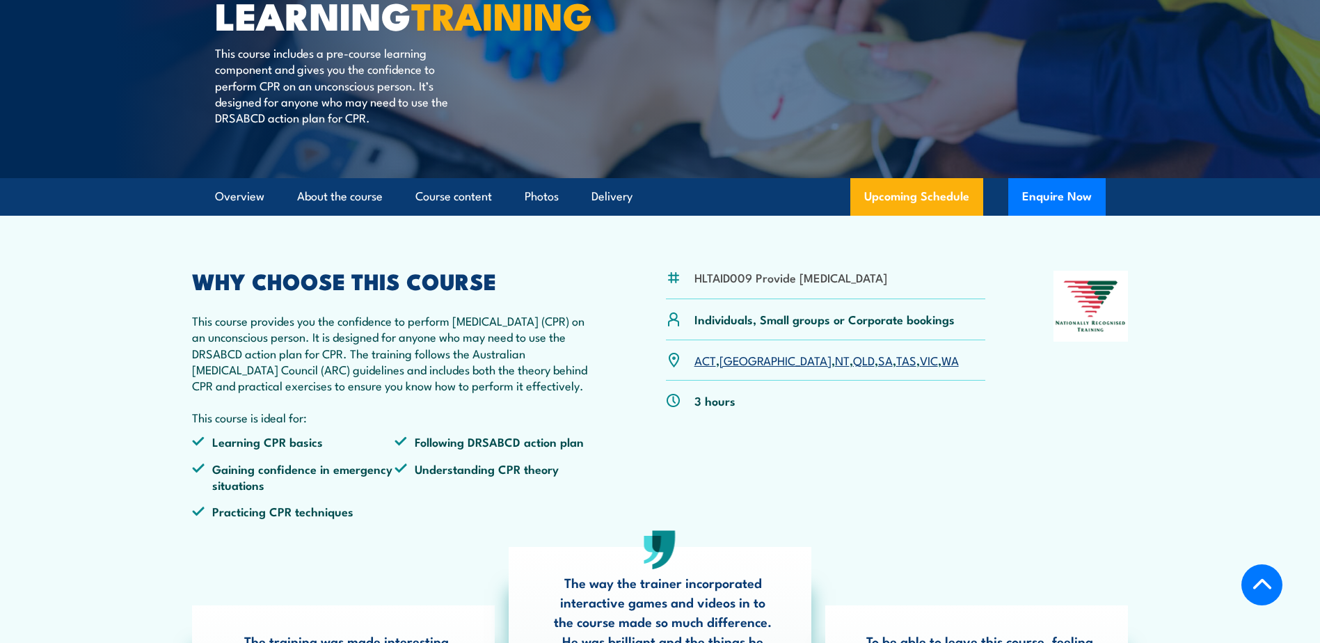
scroll to position [183, 0]
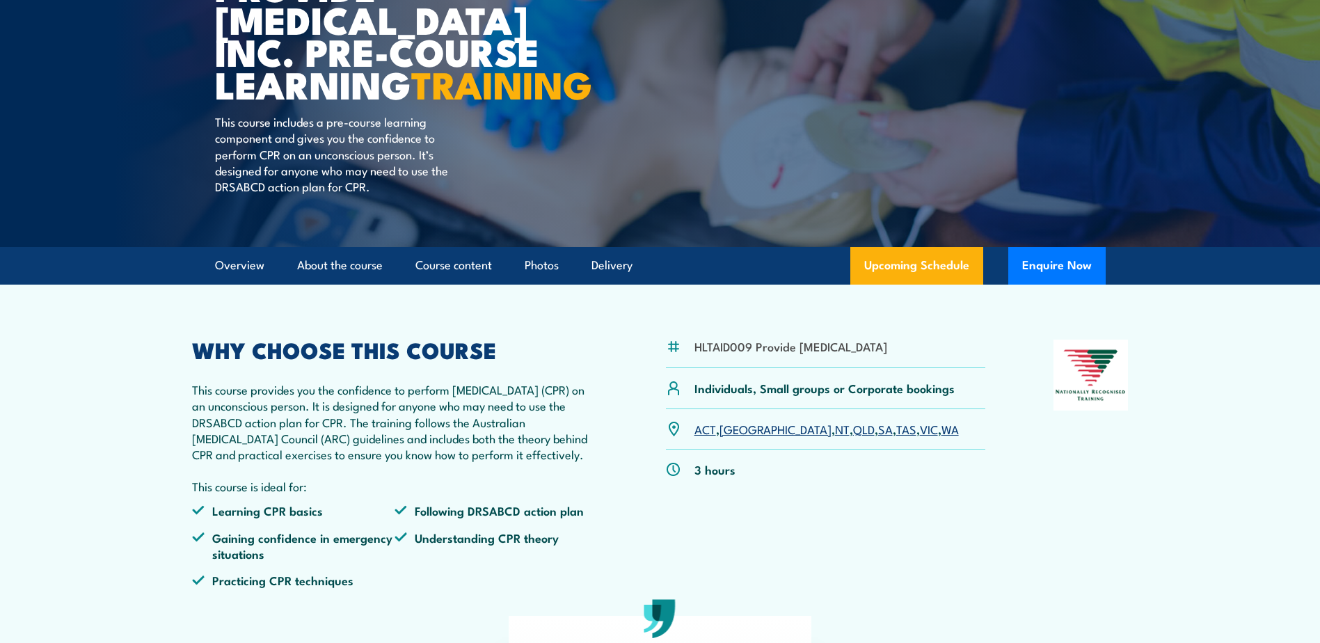
click at [920, 437] on link "VIC" at bounding box center [929, 428] width 18 height 17
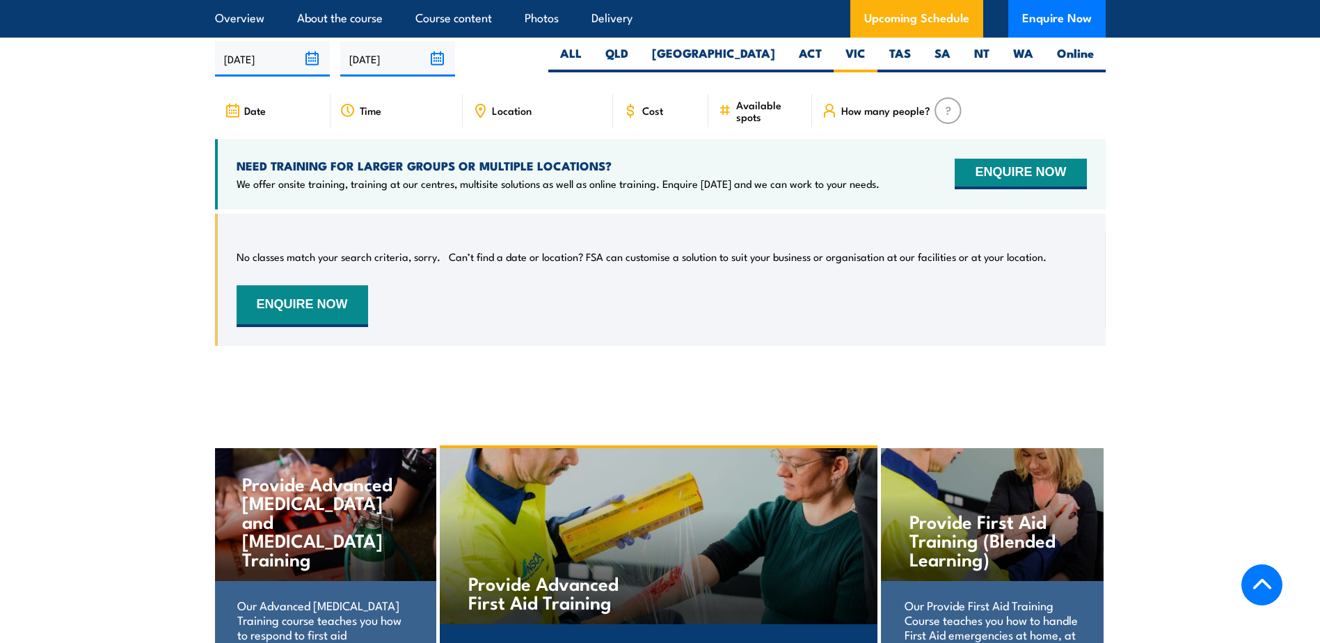
scroll to position [2340, 0]
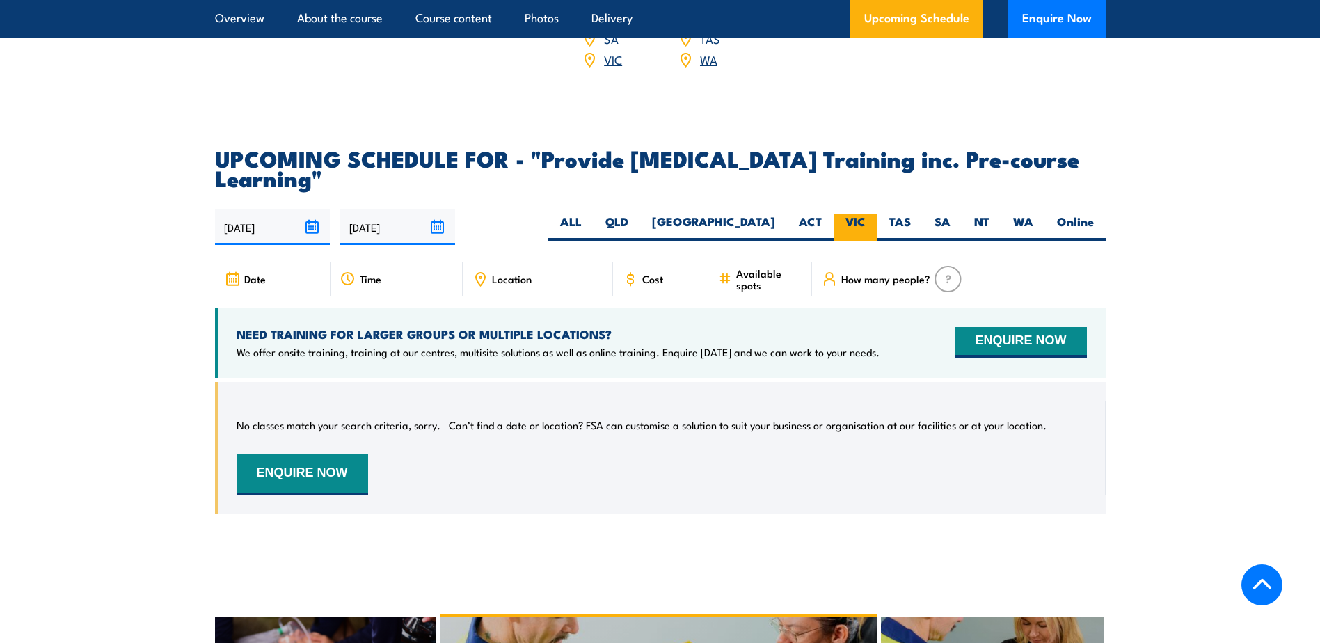
click at [864, 241] on label "VIC" at bounding box center [856, 227] width 44 height 27
click at [866, 223] on input "VIC" at bounding box center [870, 218] width 9 height 9
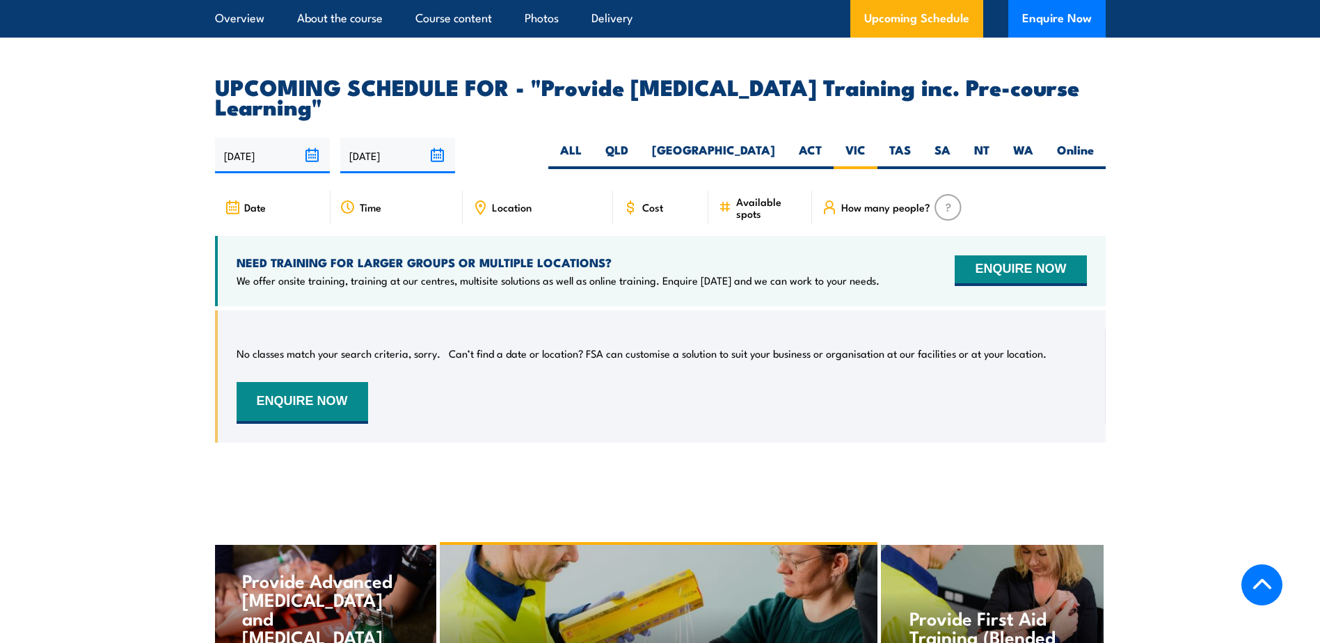
scroll to position [2409, 0]
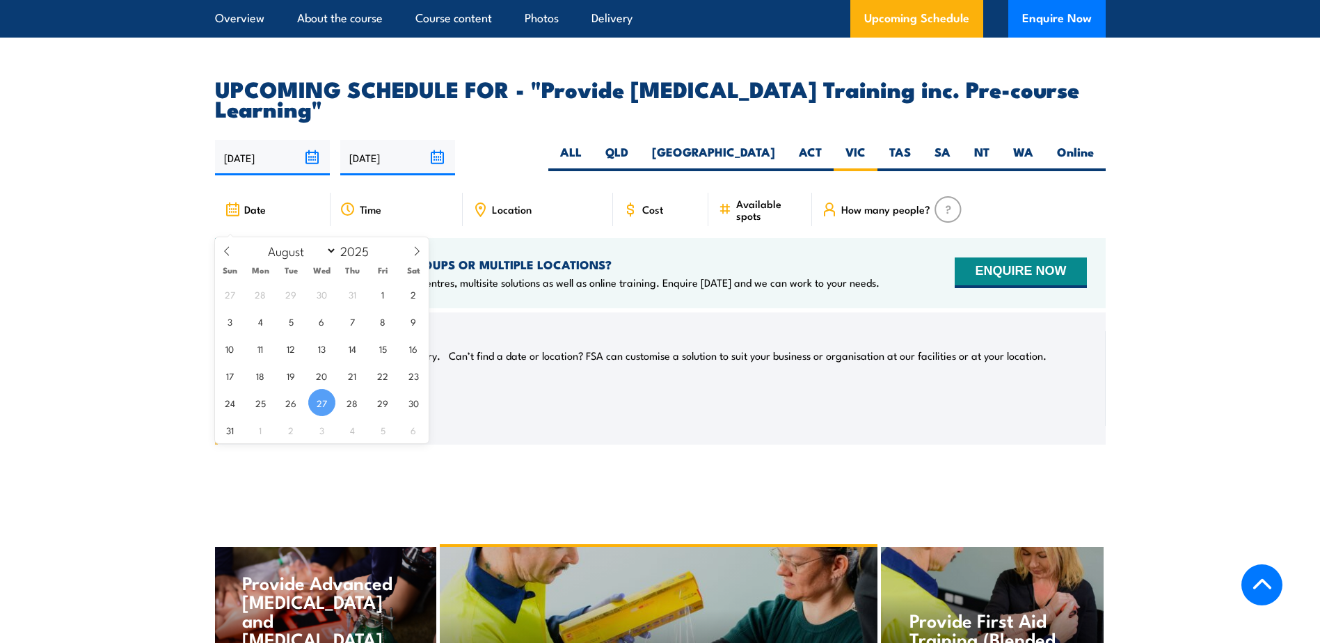
click at [312, 175] on input "27/08/2025" at bounding box center [272, 157] width 115 height 35
click at [414, 249] on icon at bounding box center [417, 251] width 10 height 10
select select "9"
click at [333, 296] on span "1" at bounding box center [321, 293] width 27 height 27
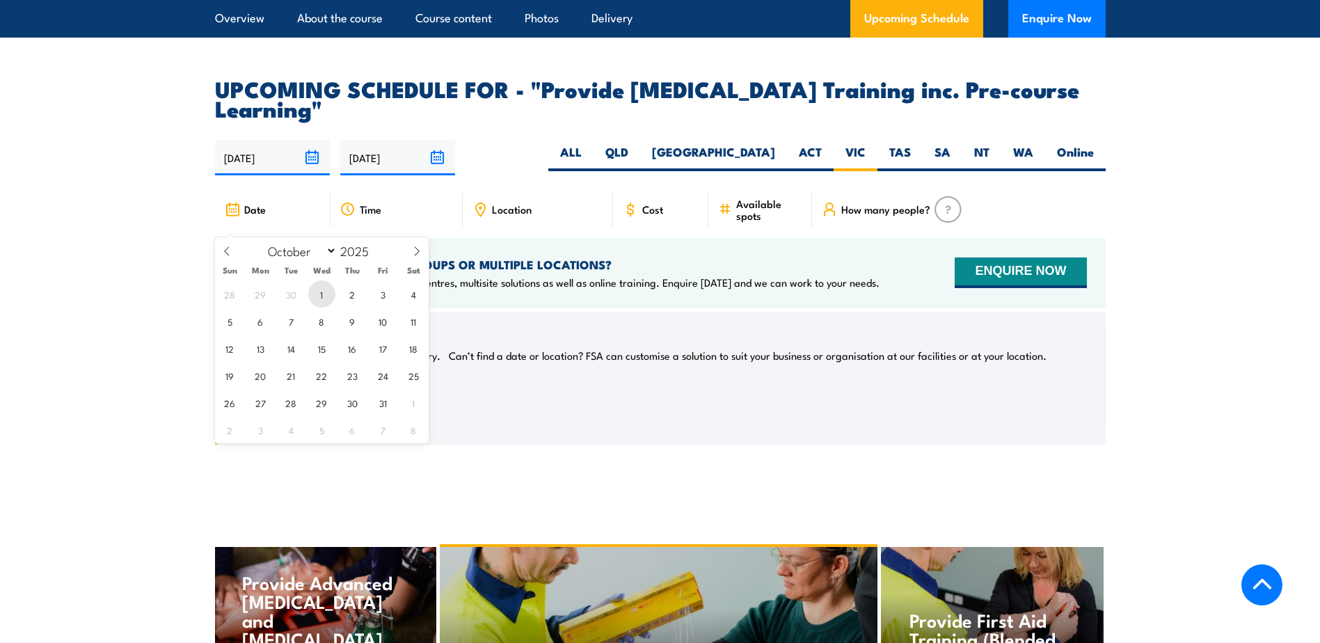
type input "01/10/2025"
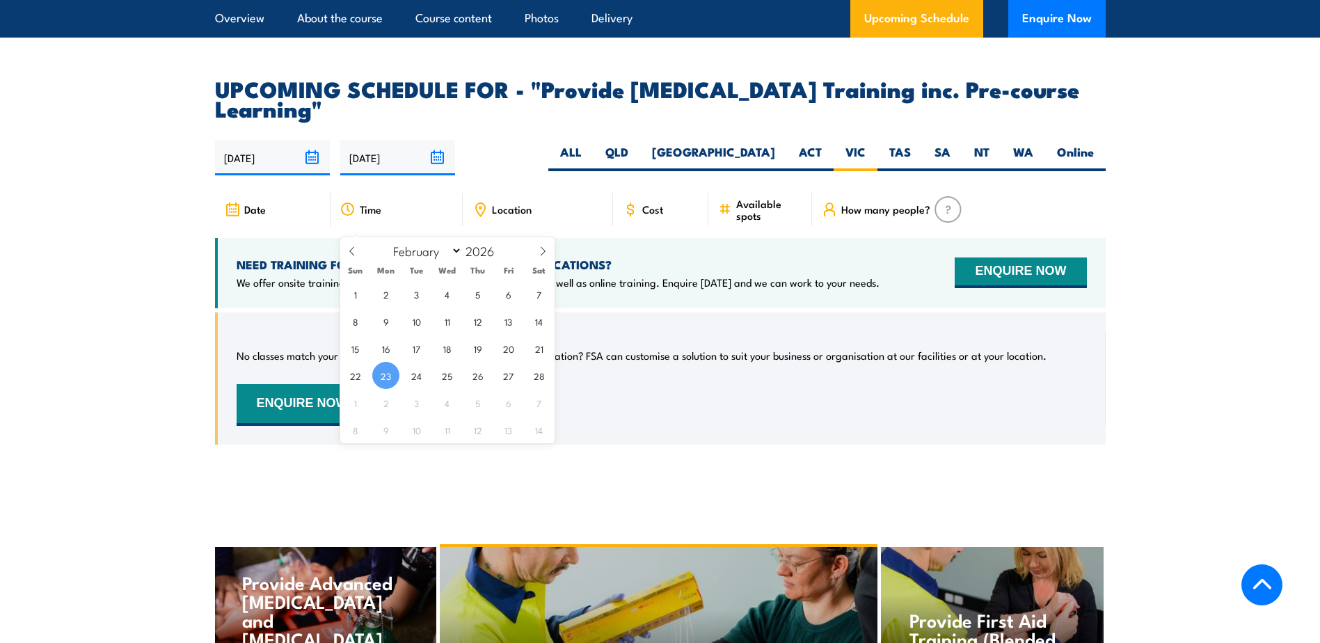
click at [443, 175] on input "[DATE]" at bounding box center [397, 157] width 115 height 35
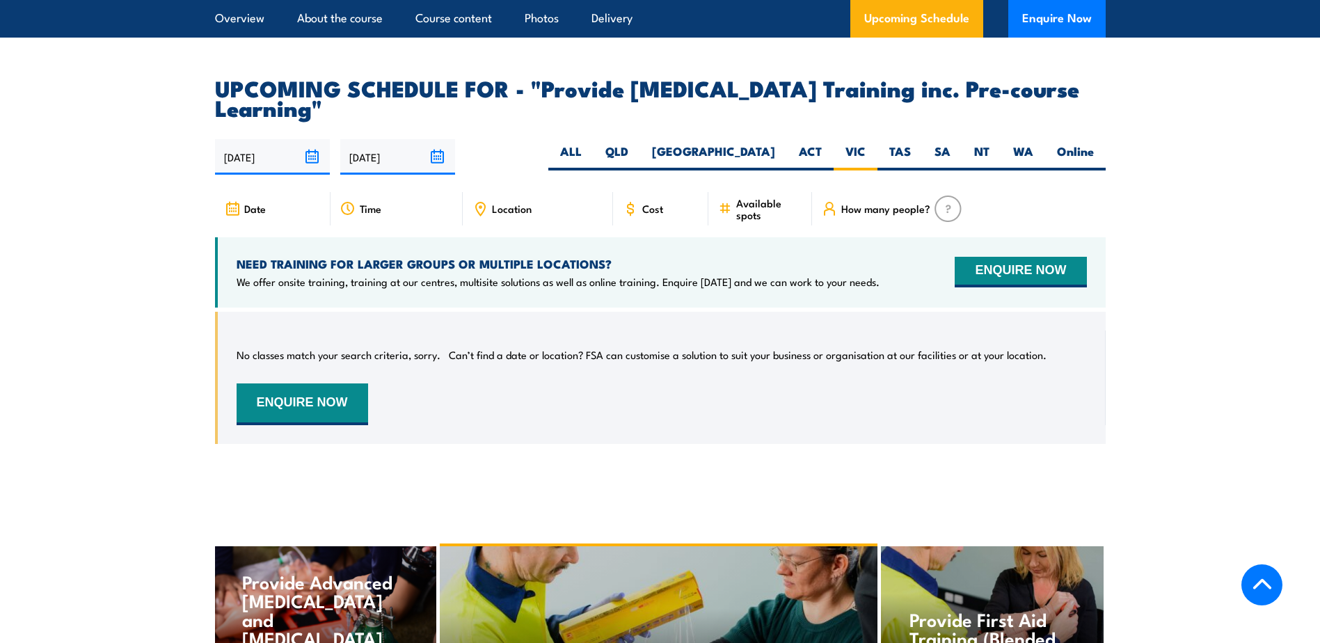
scroll to position [2409, 0]
click at [857, 171] on label "VIC" at bounding box center [856, 157] width 44 height 27
click at [866, 153] on input "VIC" at bounding box center [870, 148] width 9 height 9
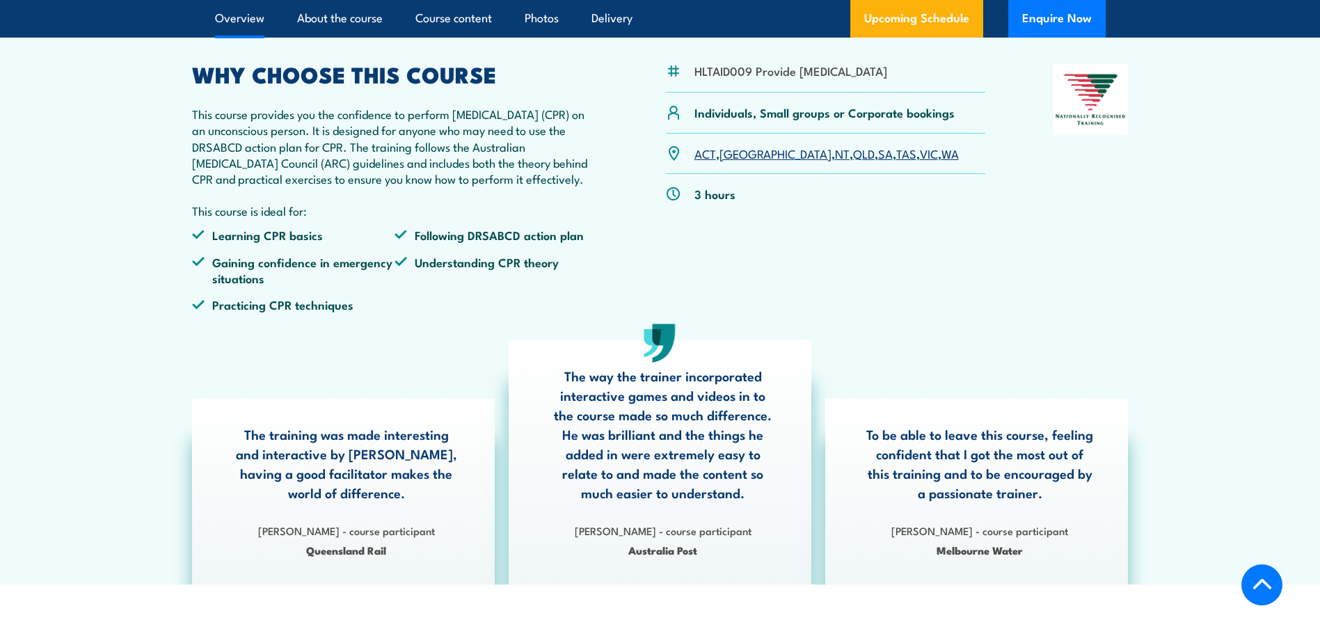
scroll to position [322, 0]
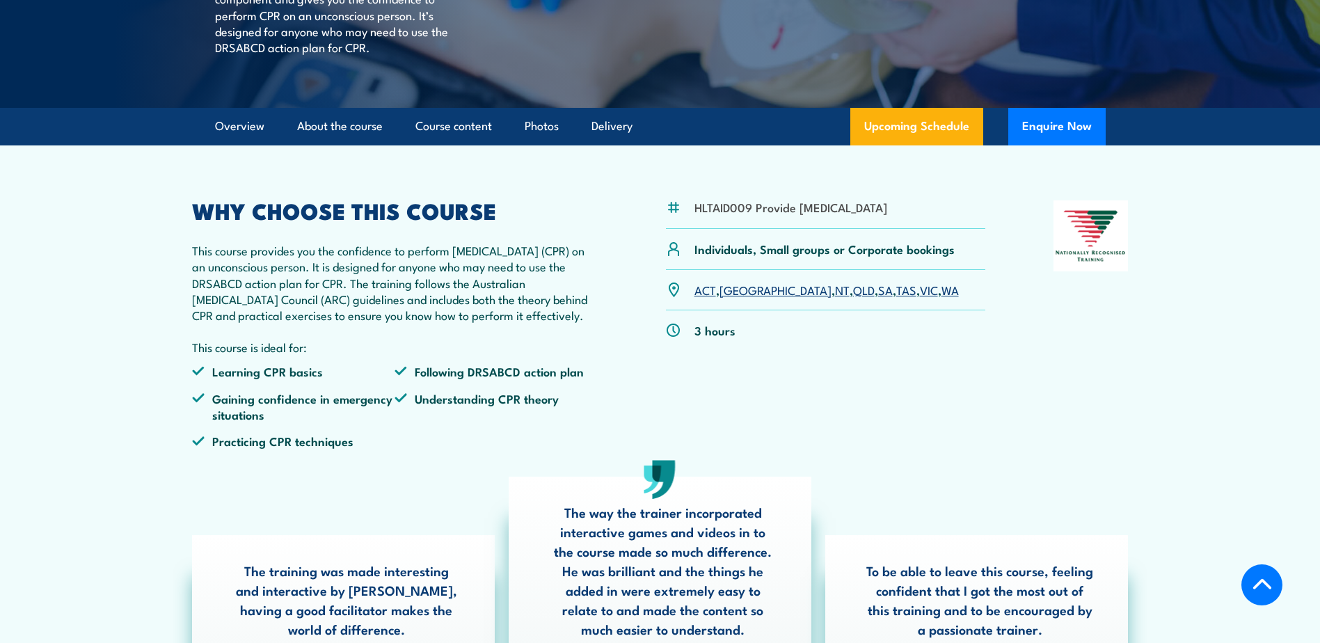
click at [920, 298] on link "VIC" at bounding box center [929, 289] width 18 height 17
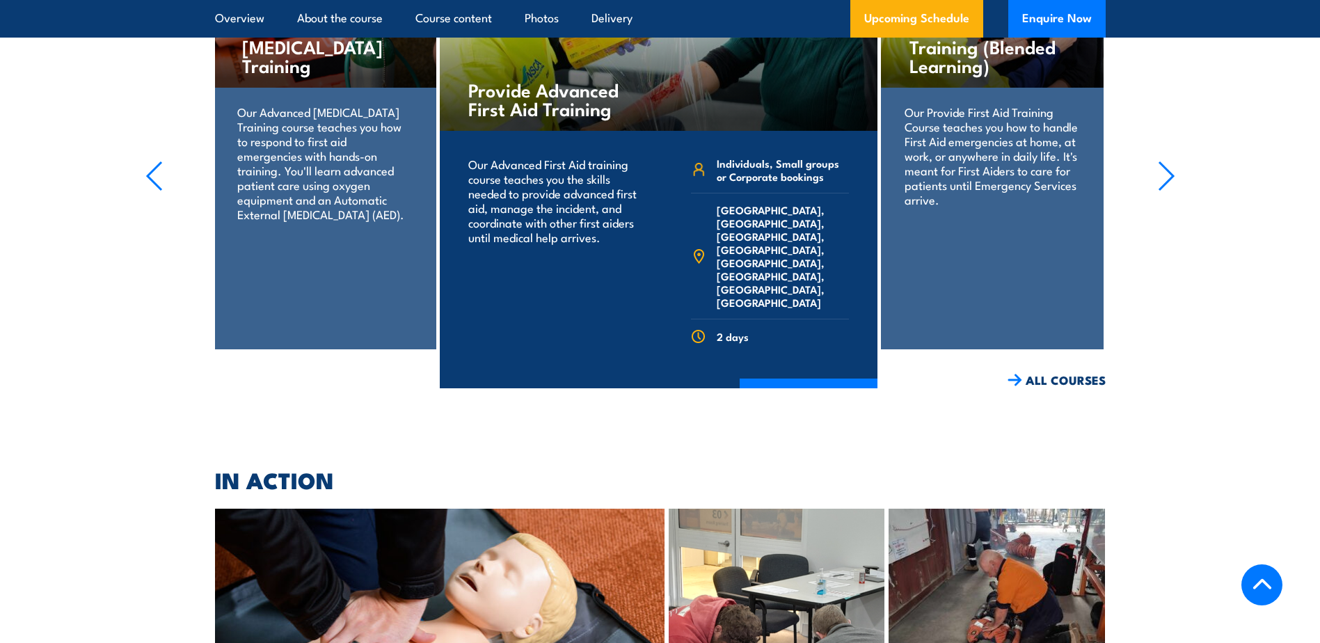
scroll to position [3036, 0]
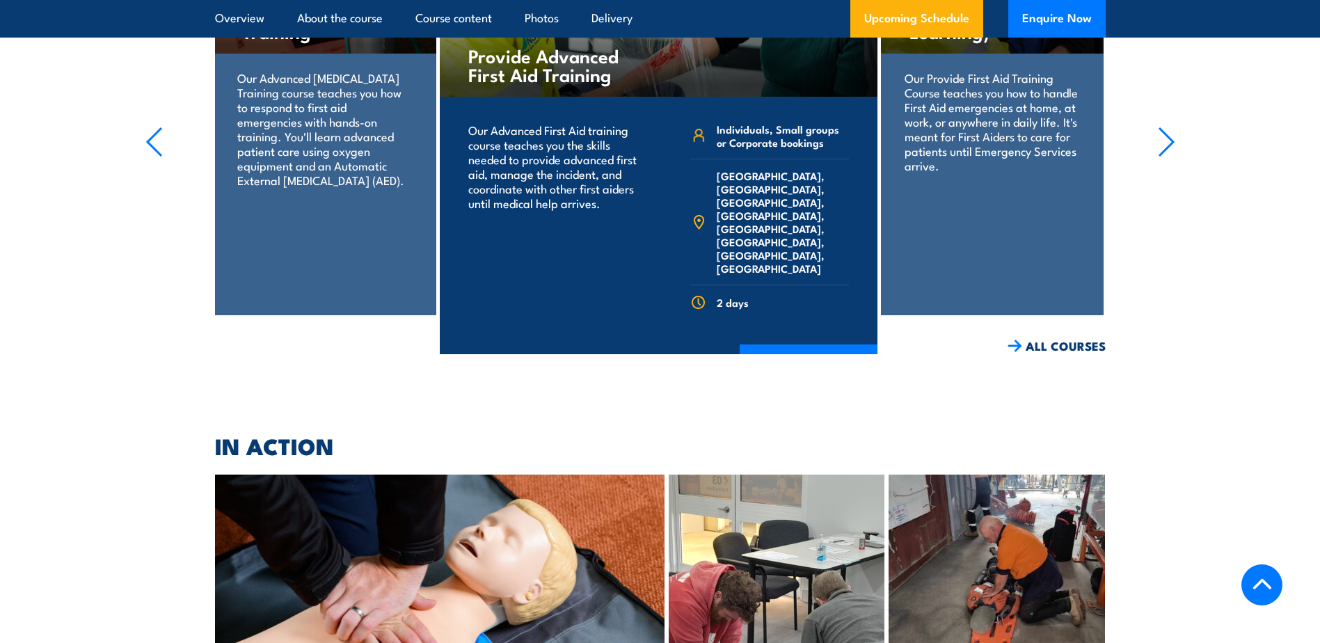
click at [1171, 156] on icon "button" at bounding box center [1166, 142] width 14 height 28
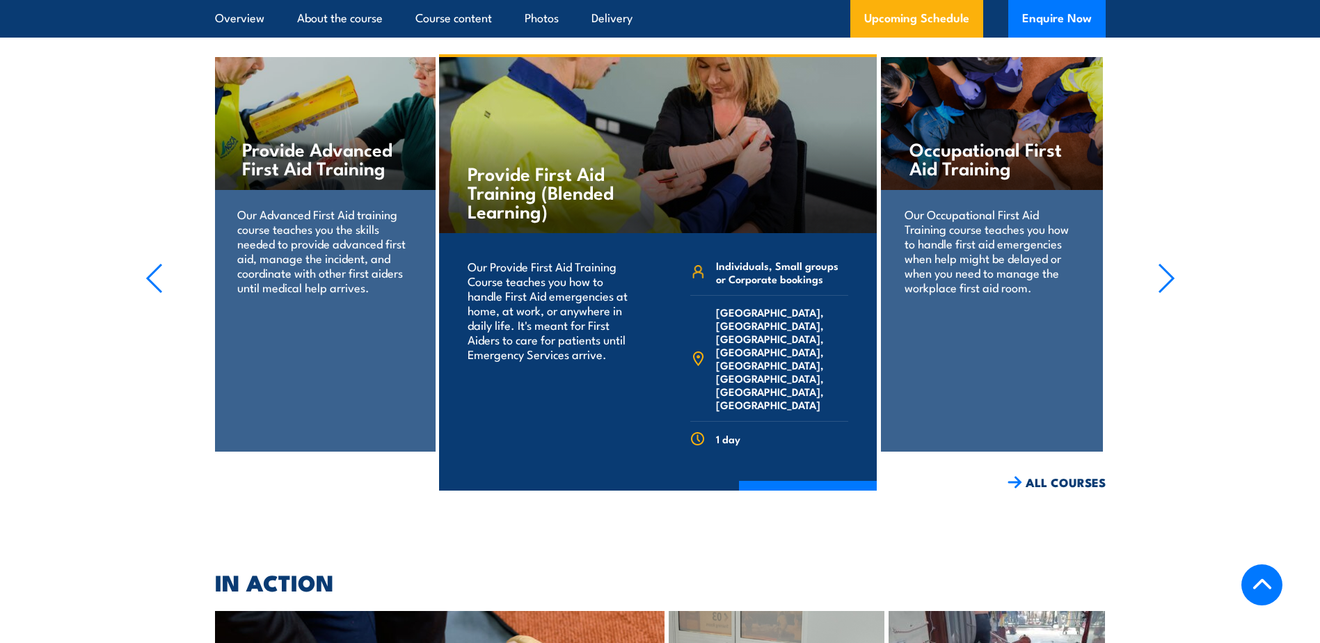
scroll to position [2896, 0]
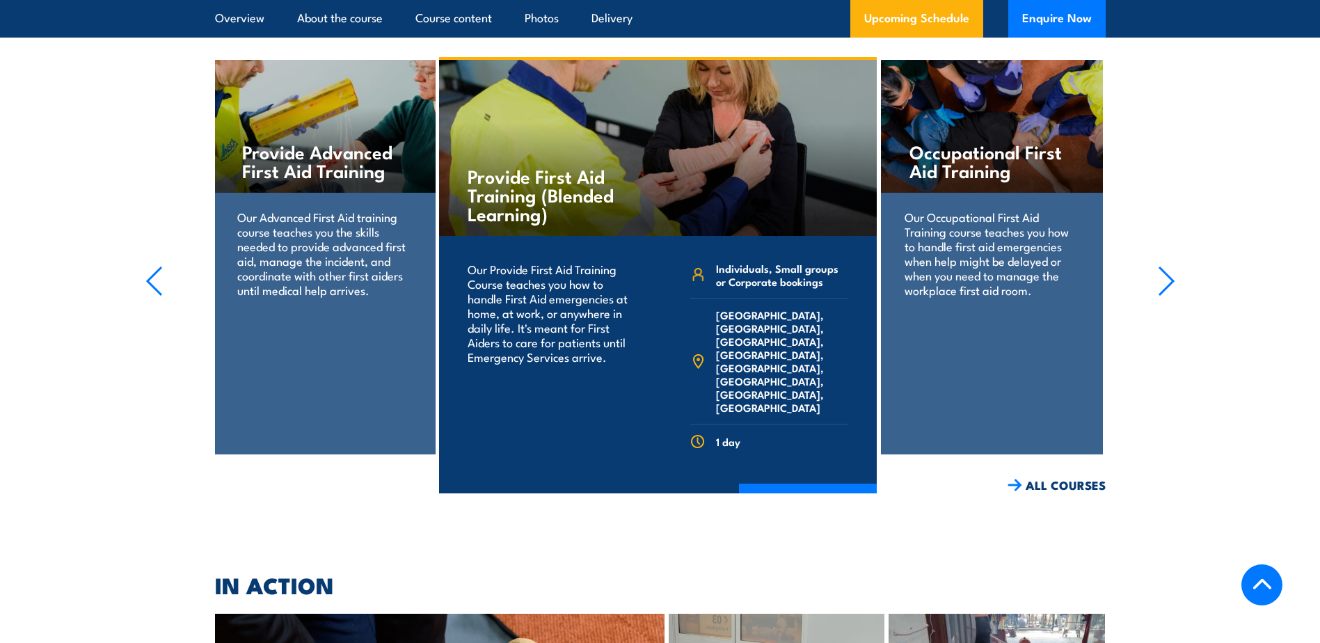
click at [1167, 296] on icon "button" at bounding box center [1166, 281] width 17 height 31
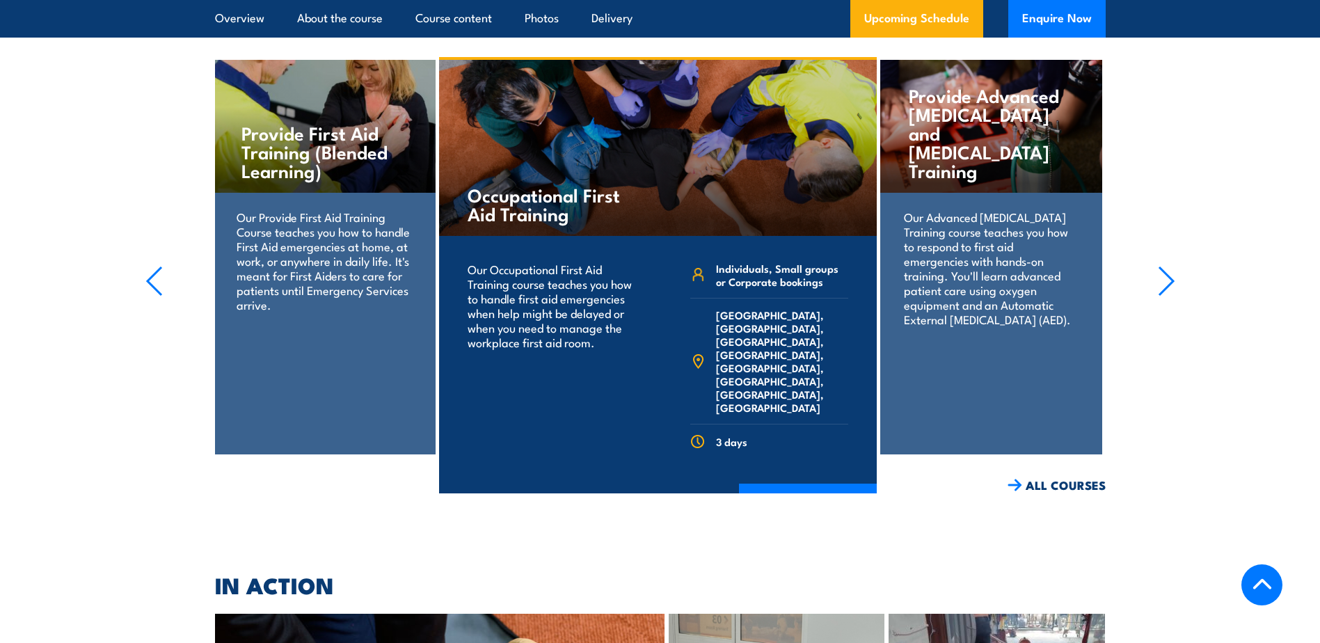
click at [1167, 296] on icon "button" at bounding box center [1166, 281] width 17 height 31
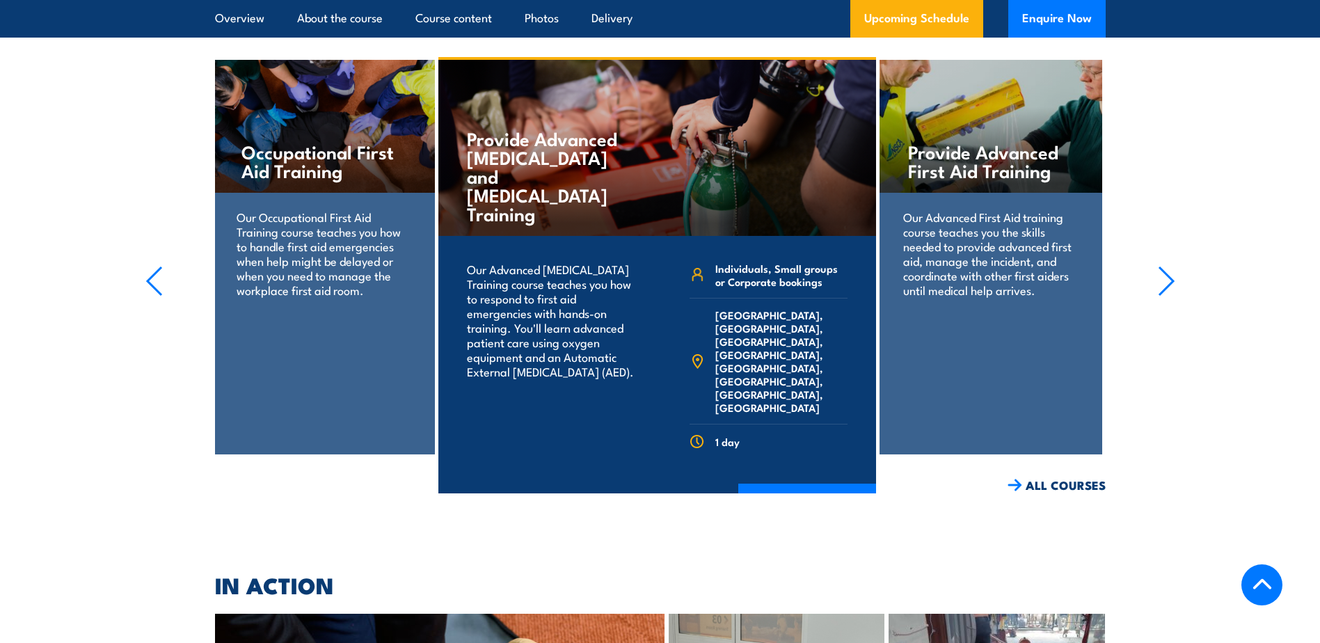
click at [1167, 296] on icon "button" at bounding box center [1166, 281] width 17 height 31
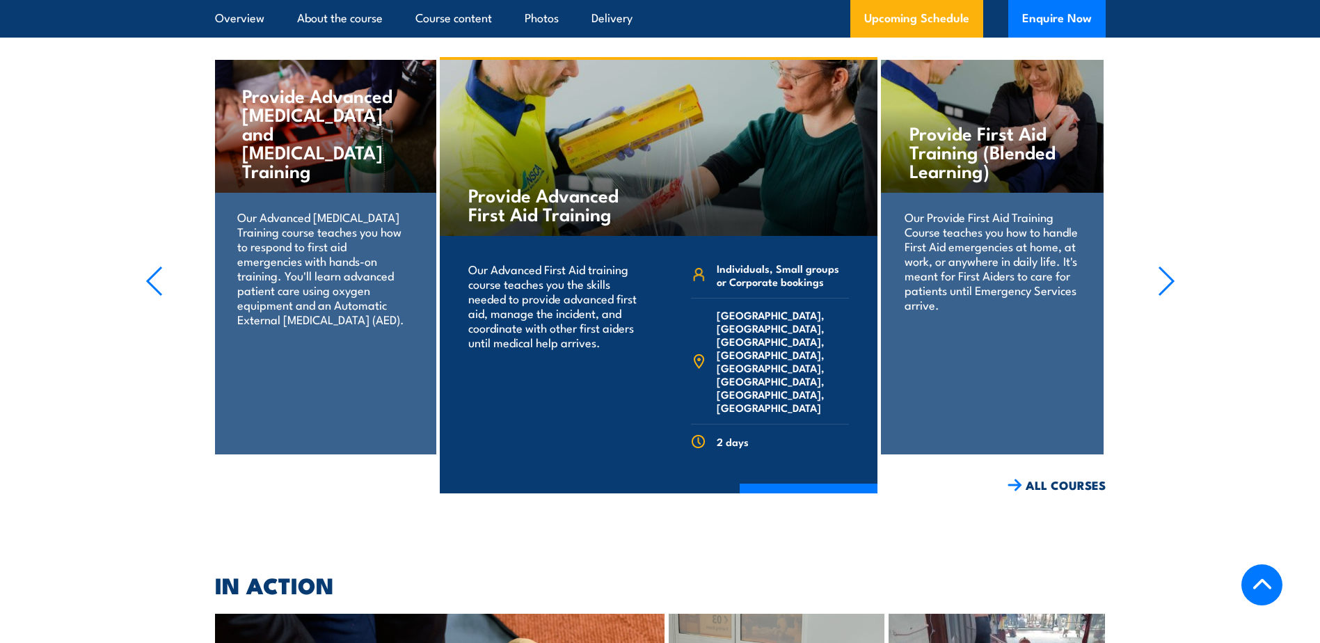
click at [1167, 296] on icon "button" at bounding box center [1166, 281] width 17 height 31
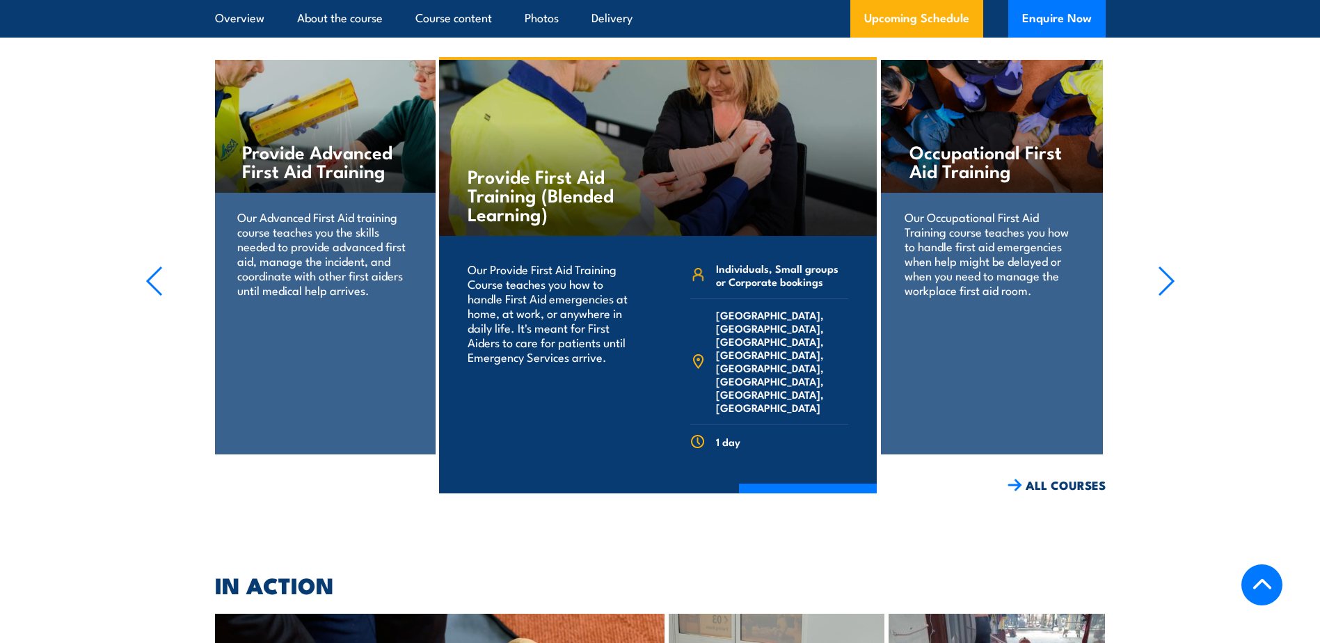
click at [1167, 296] on icon "button" at bounding box center [1166, 281] width 17 height 31
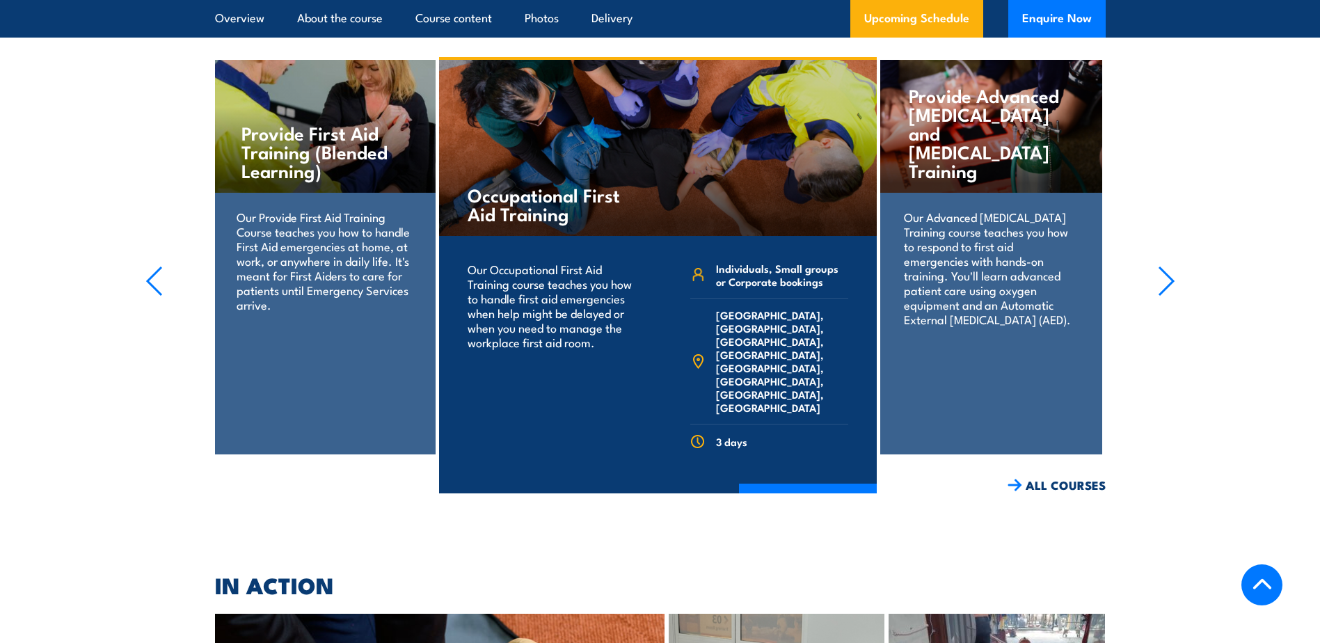
click at [1167, 296] on icon "button" at bounding box center [1166, 281] width 17 height 31
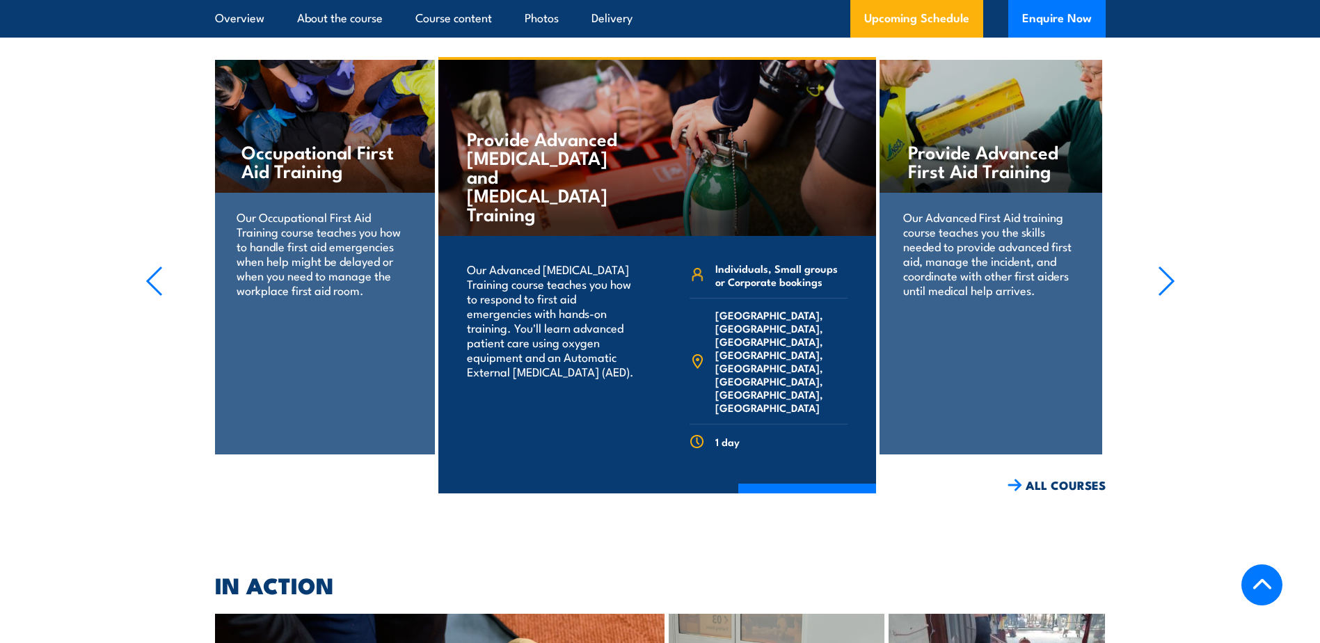
click at [1167, 296] on icon "button" at bounding box center [1166, 281] width 17 height 31
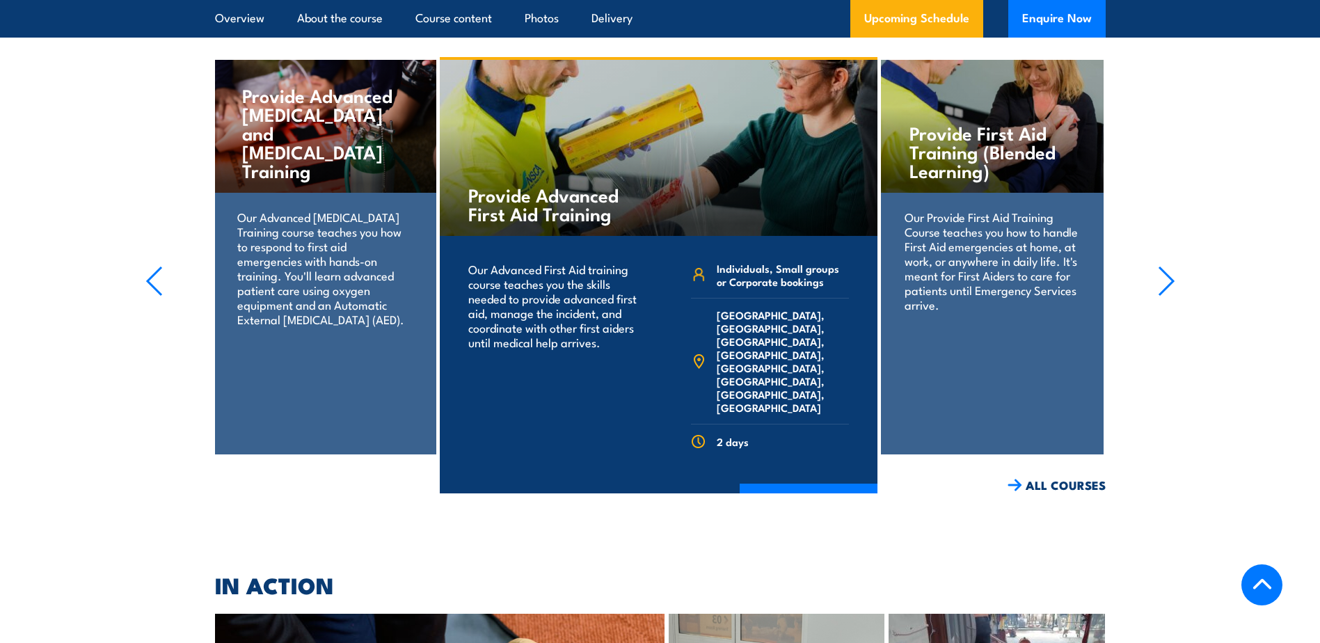
click at [1167, 296] on icon "button" at bounding box center [1166, 281] width 17 height 31
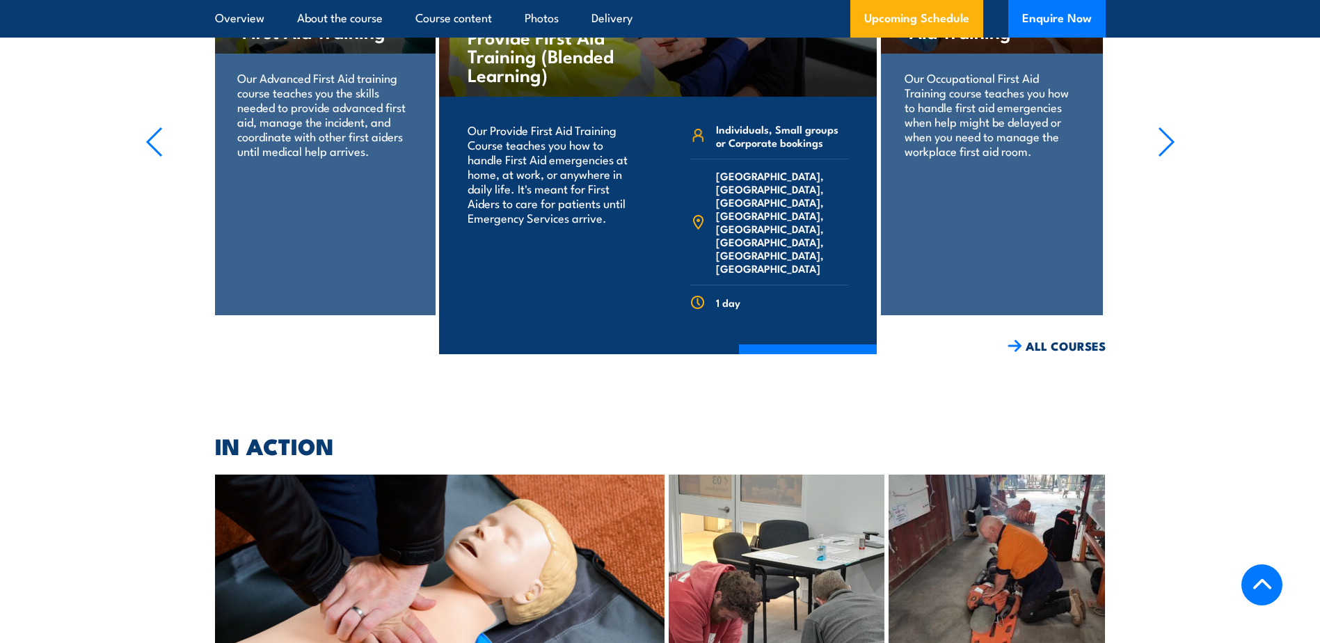
scroll to position [3105, 0]
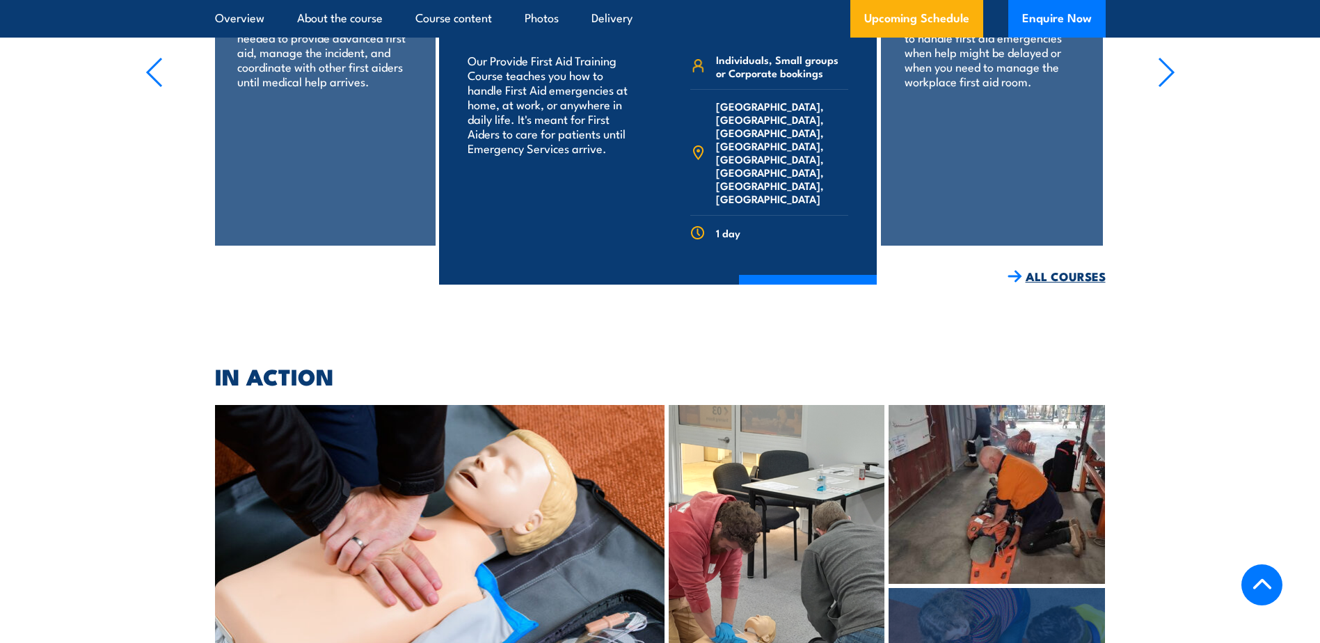
click at [1083, 285] on link "ALL COURSES" at bounding box center [1056, 277] width 98 height 16
click at [1078, 285] on link "ALL COURSES" at bounding box center [1056, 277] width 98 height 16
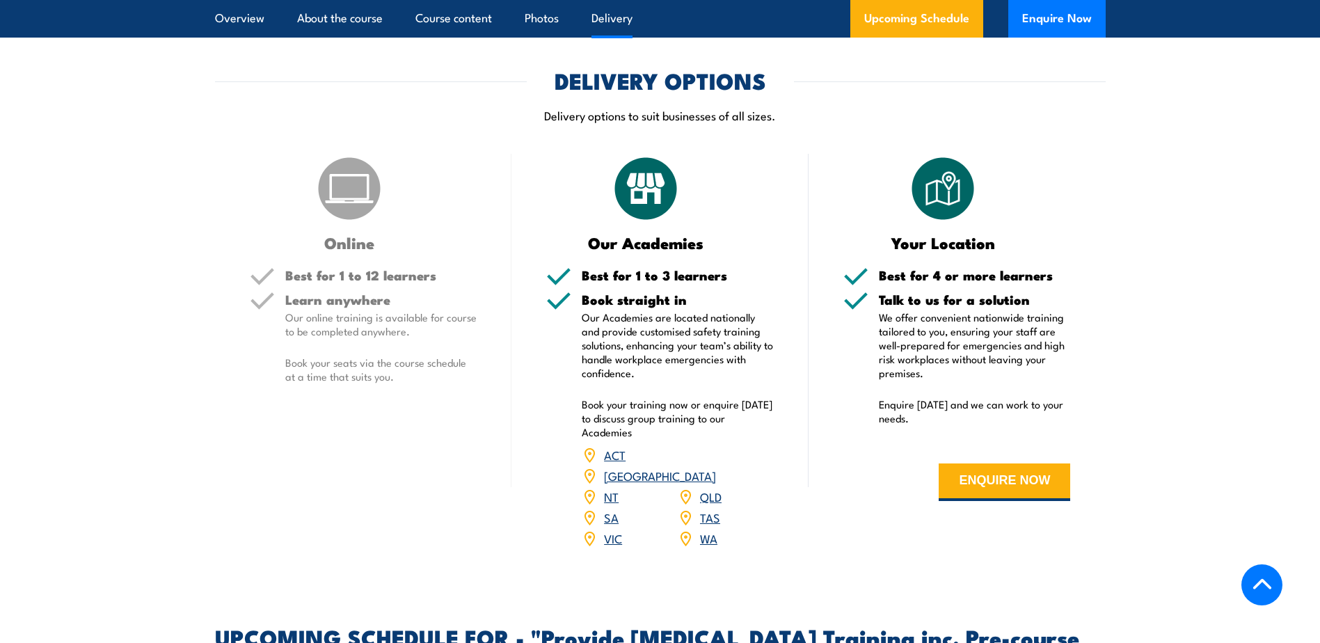
scroll to position [1879, 0]
